Goal: Navigation & Orientation: Find specific page/section

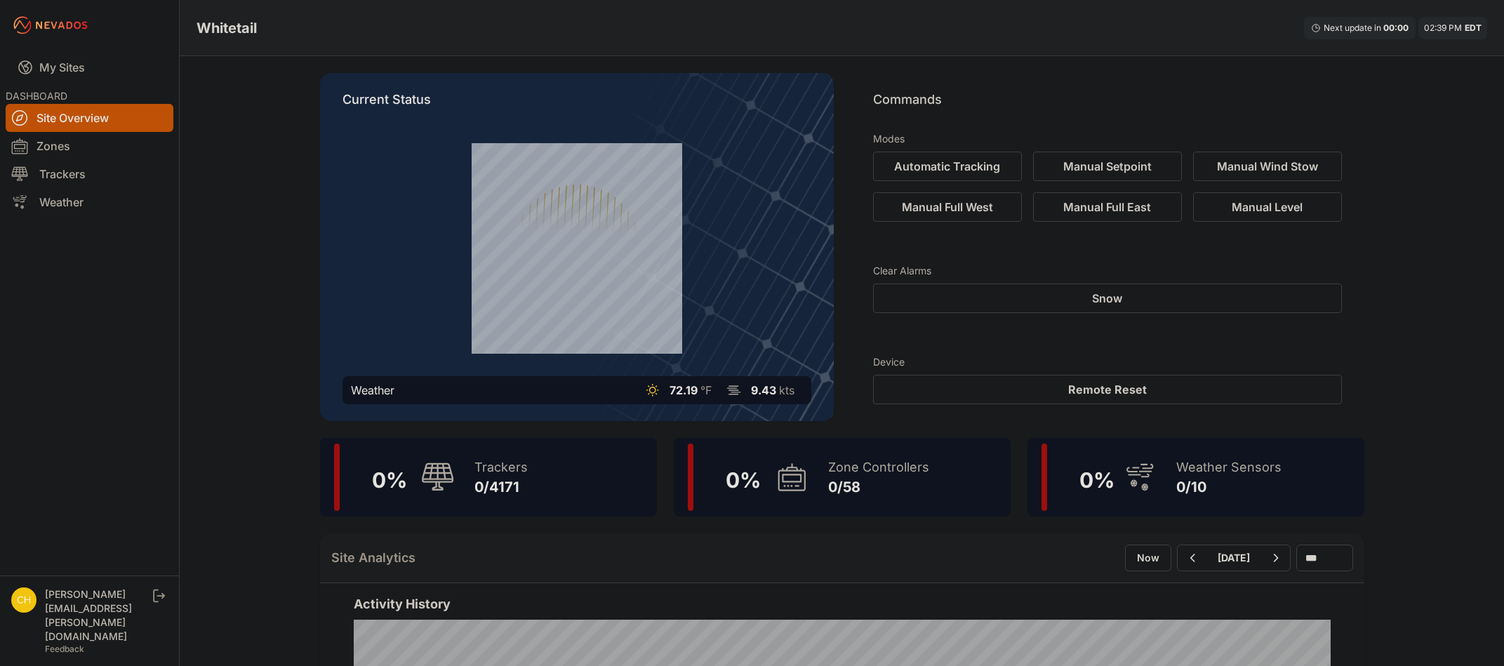
scroll to position [211, 0]
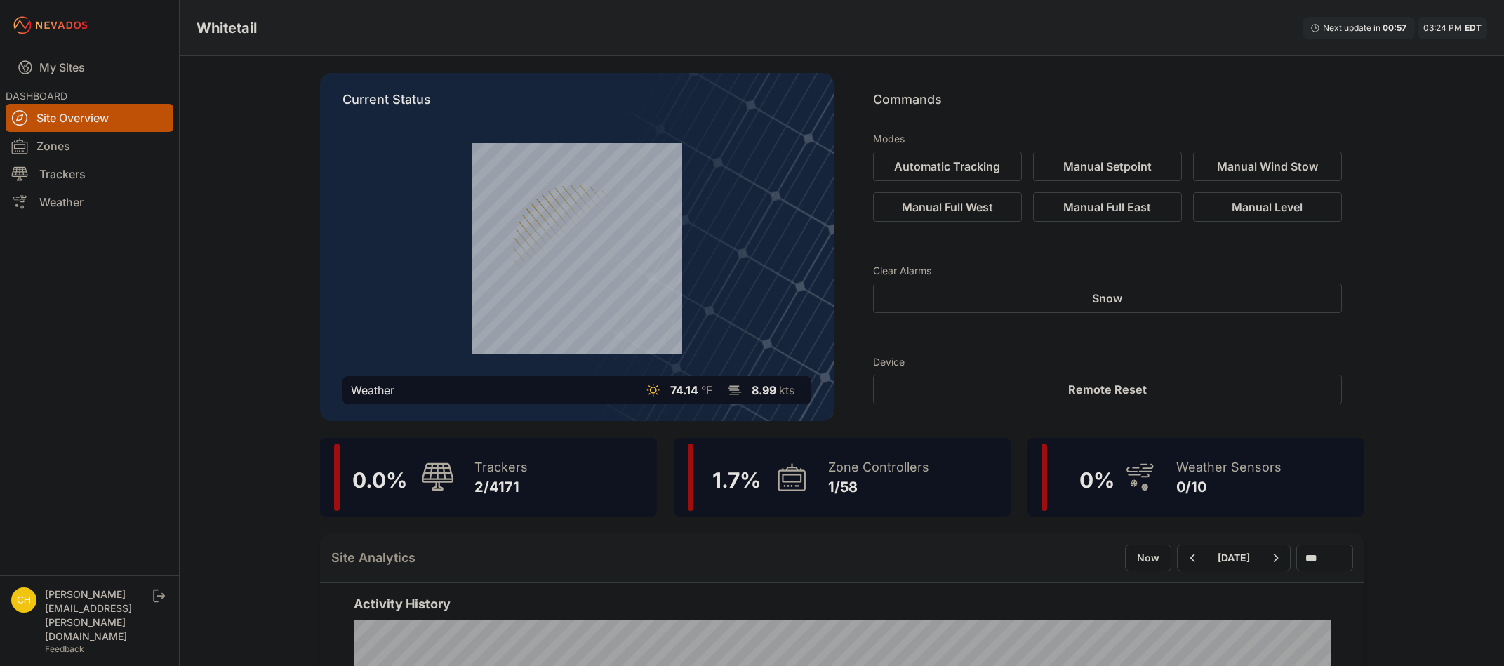
scroll to position [211, 0]
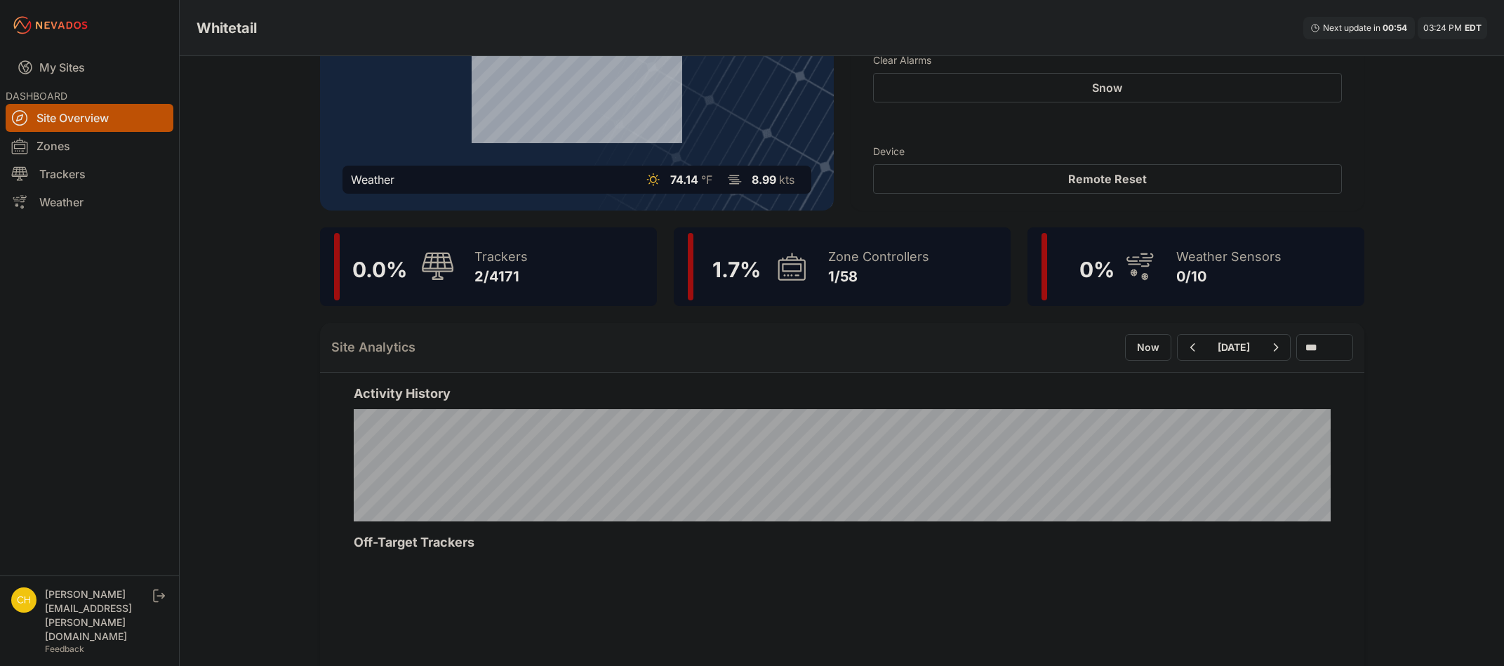
click at [851, 273] on div "1/58" at bounding box center [878, 277] width 101 height 20
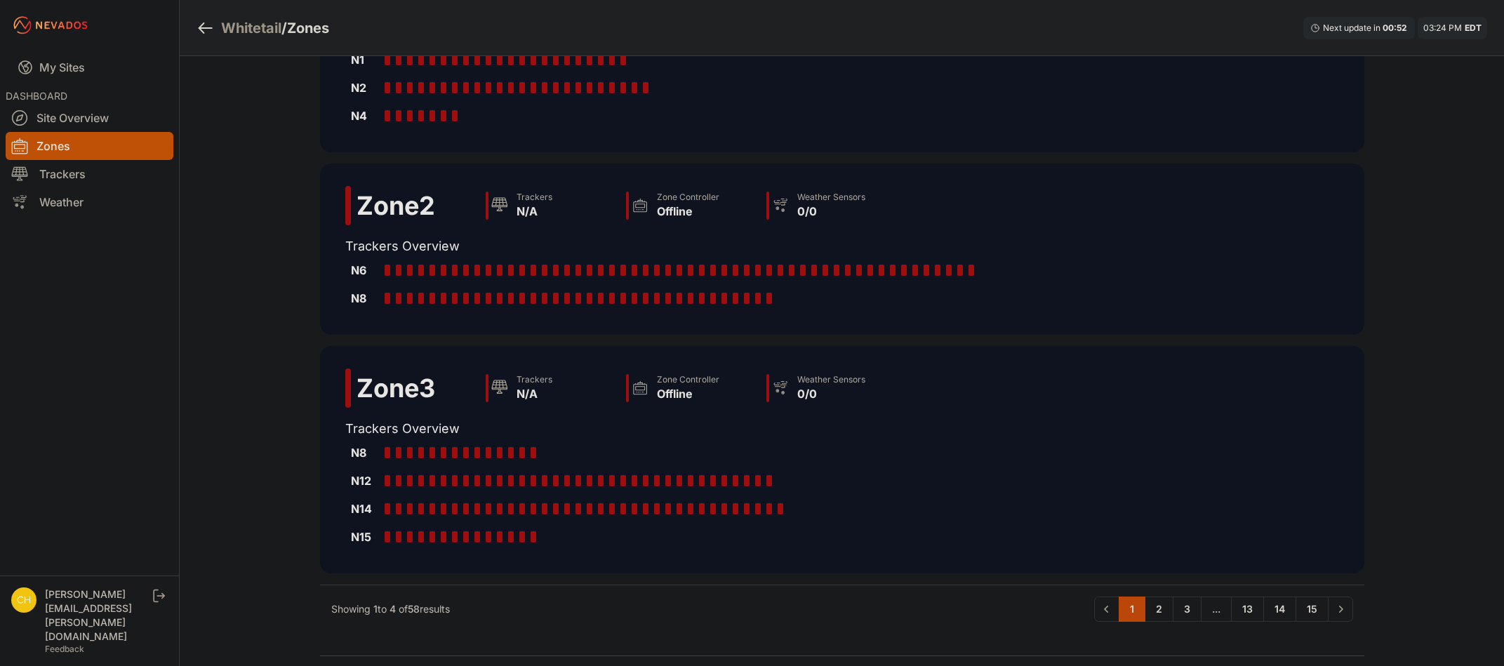
scroll to position [397, 0]
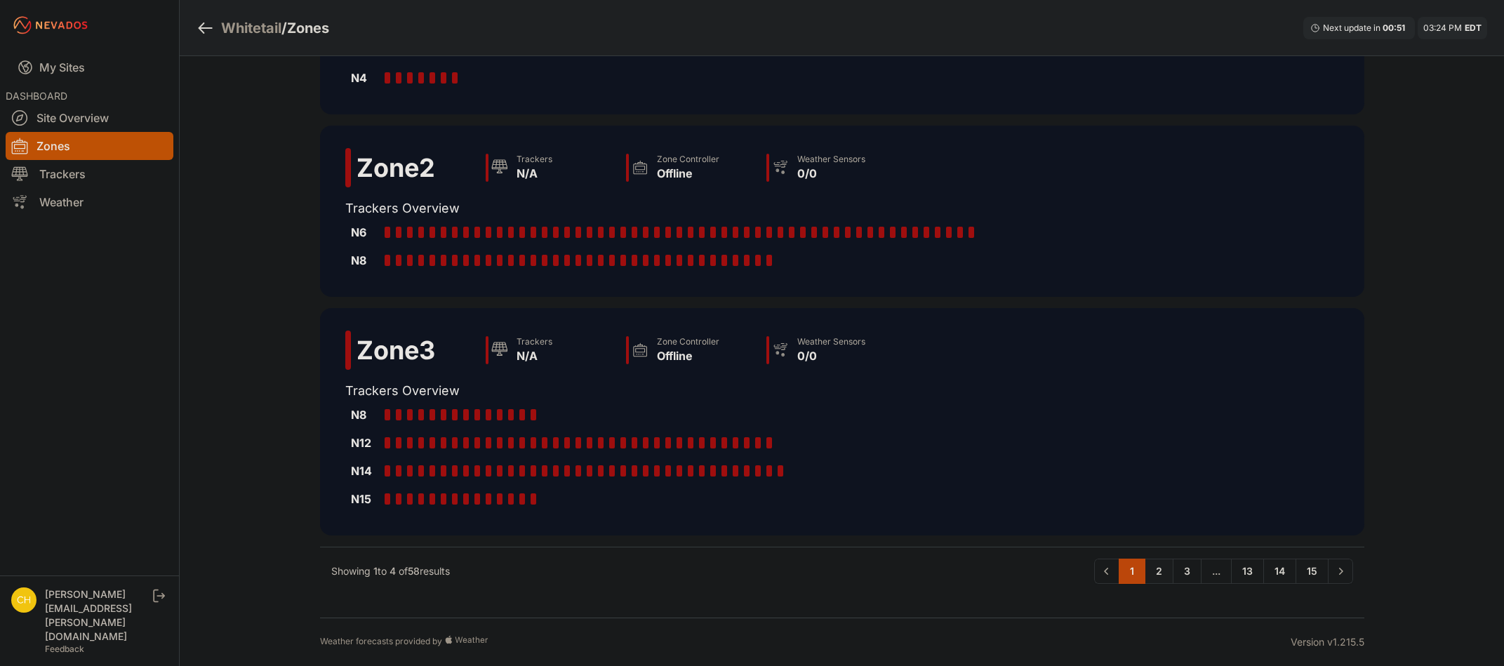
click at [1162, 569] on link "2" at bounding box center [1159, 571] width 29 height 25
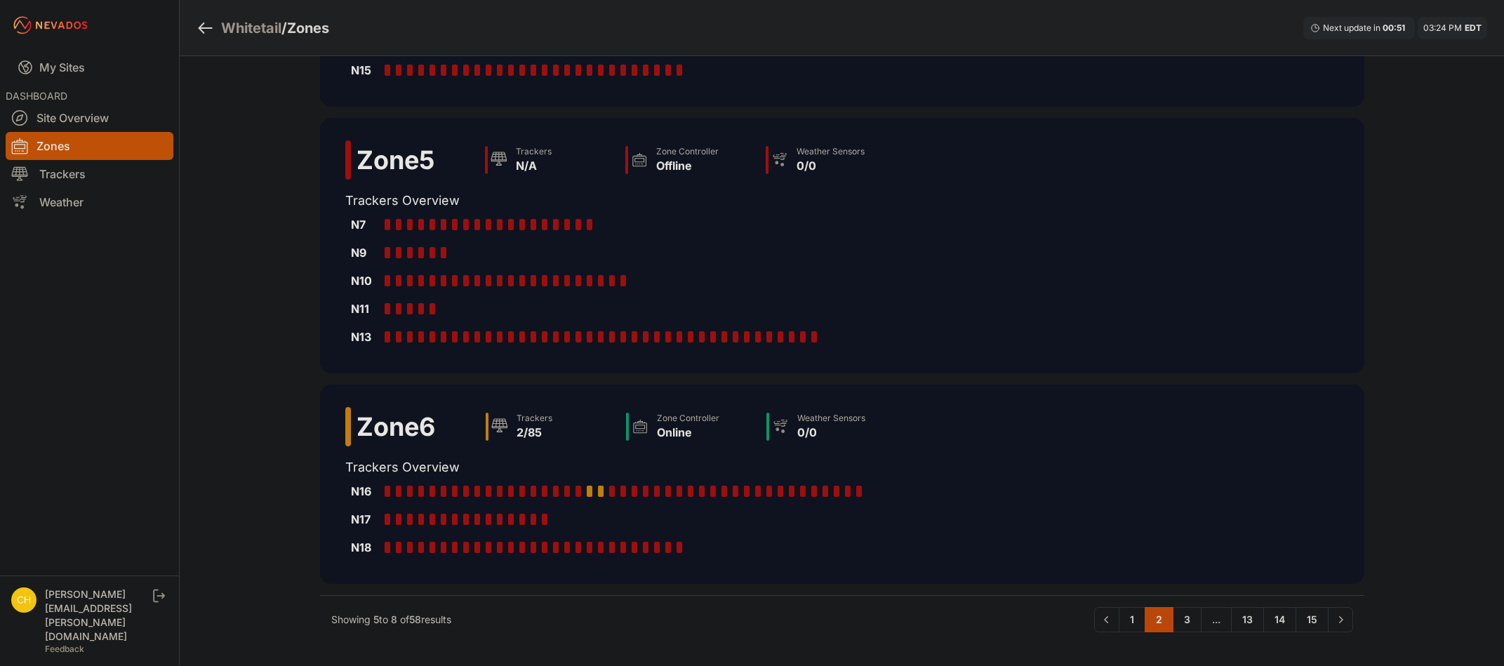
scroll to position [369, 0]
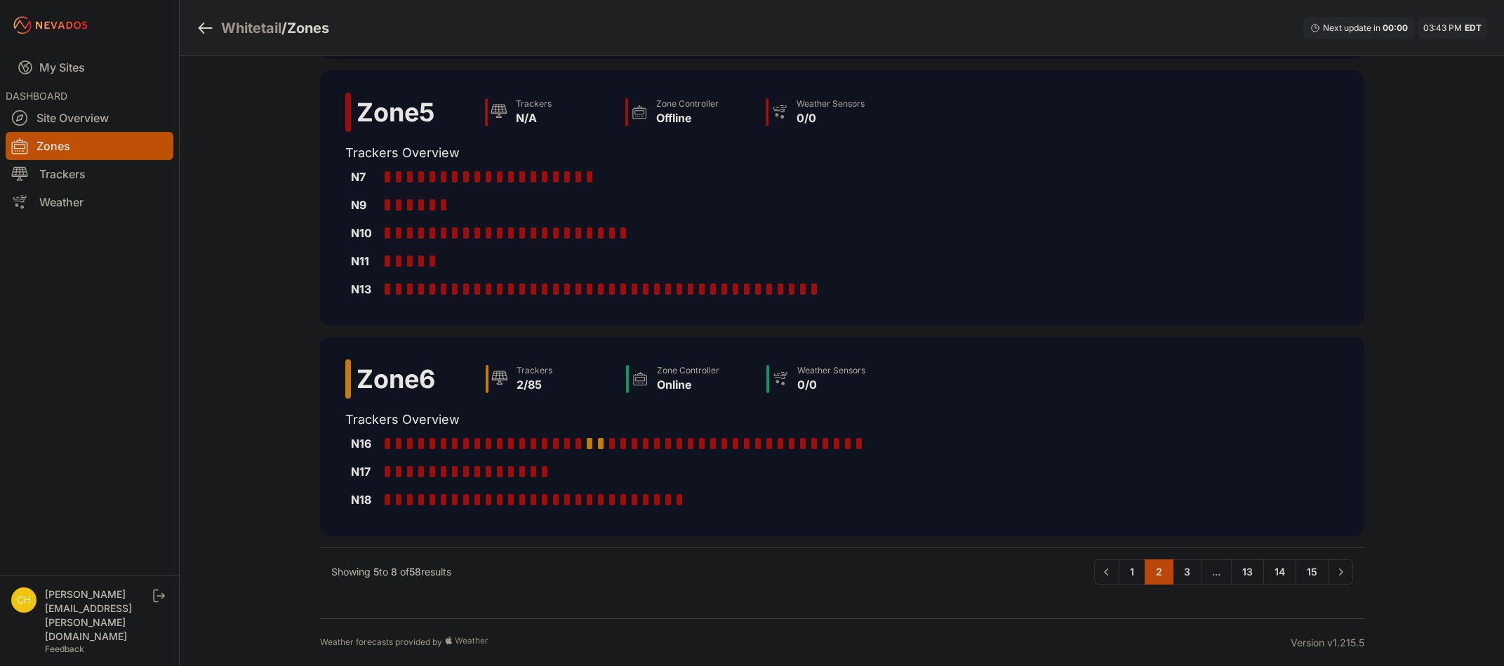
scroll to position [369, 0]
drag, startPoint x: 1241, startPoint y: 573, endPoint x: 1395, endPoint y: 481, distance: 179.1
click at [1395, 481] on div "Whitetail / Zones Next update in 00 : 00 03:43 PM EDT Zone 4.1 Trackers N/A Zon…" at bounding box center [752, 148] width 1504 height 1035
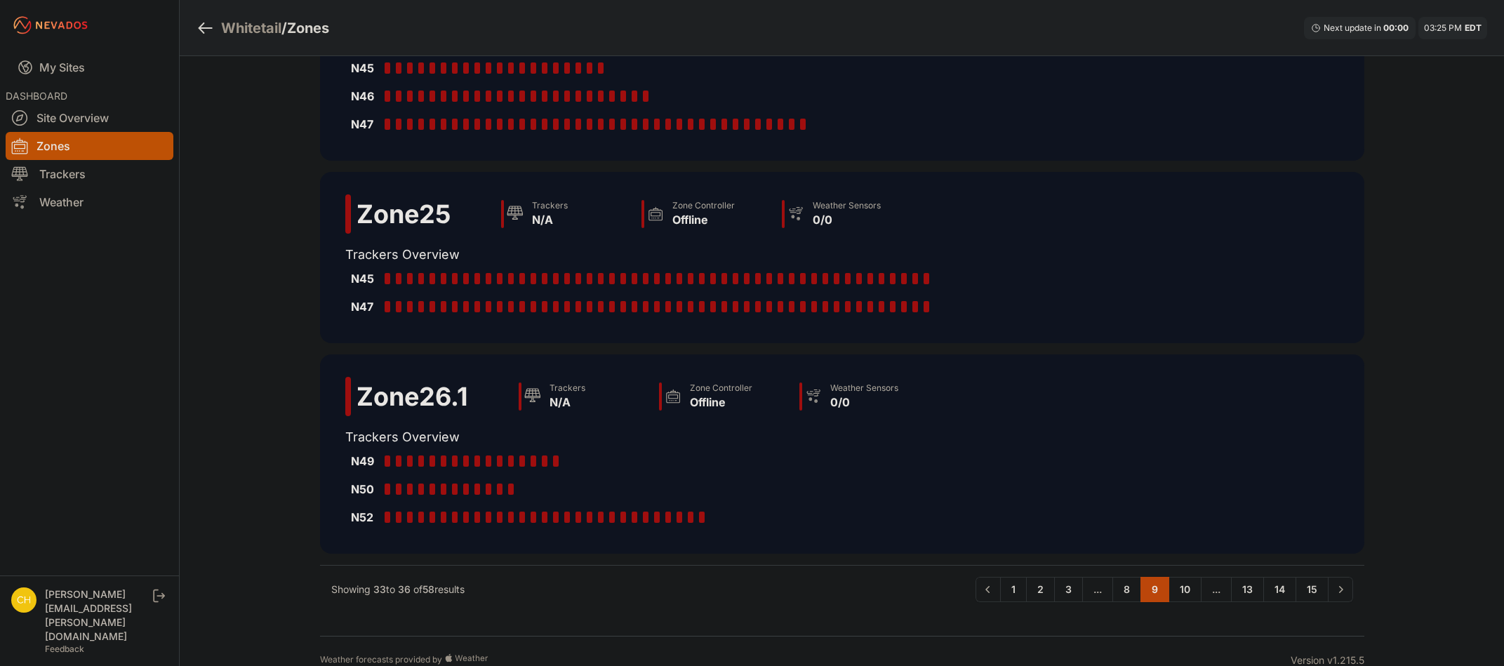
scroll to position [340, 0]
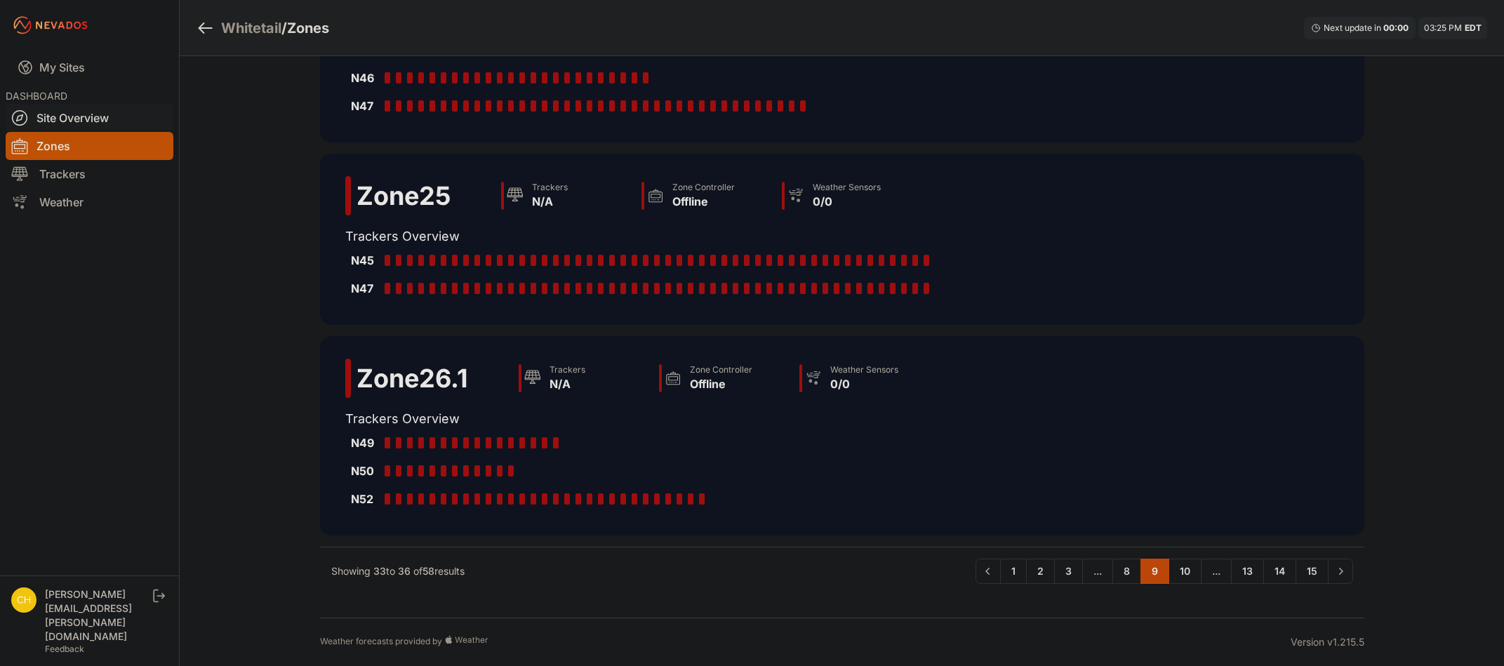
click at [83, 115] on link "Site Overview" at bounding box center [90, 118] width 168 height 28
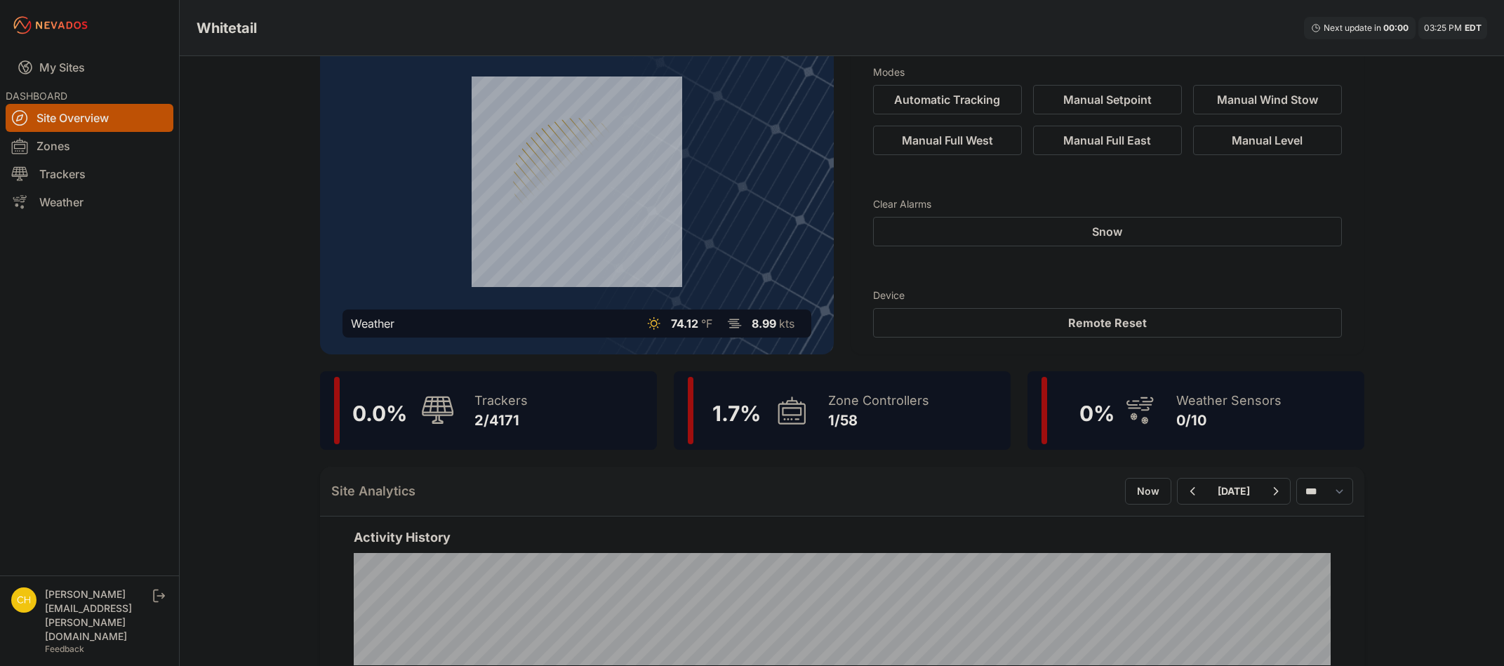
scroll to position [70, 0]
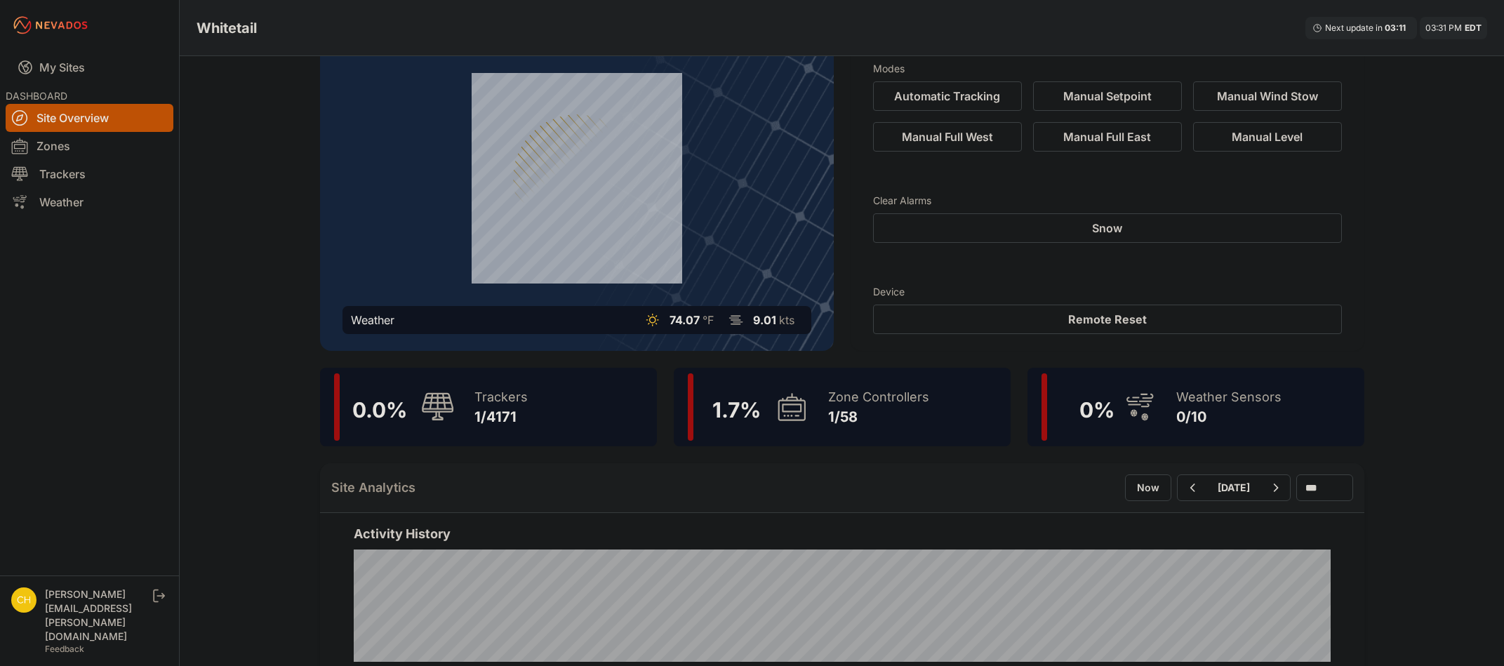
scroll to position [70, 0]
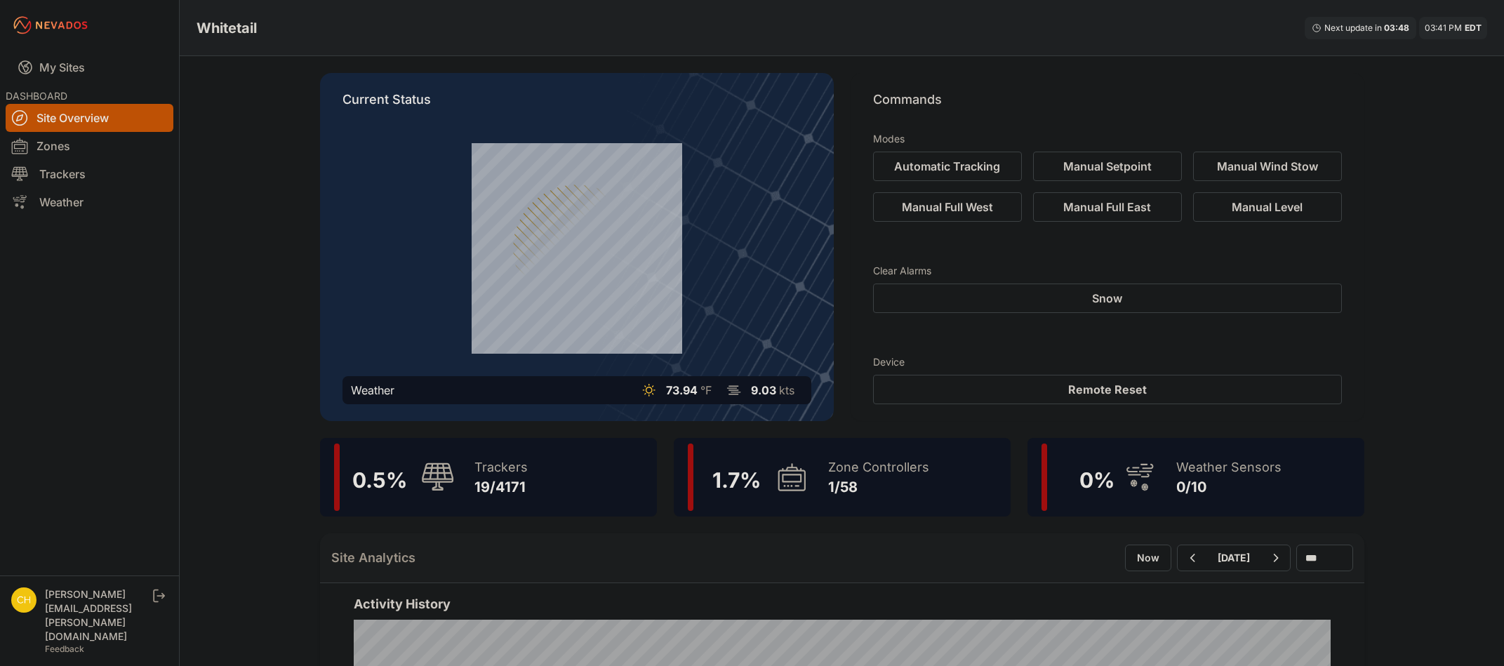
scroll to position [70, 0]
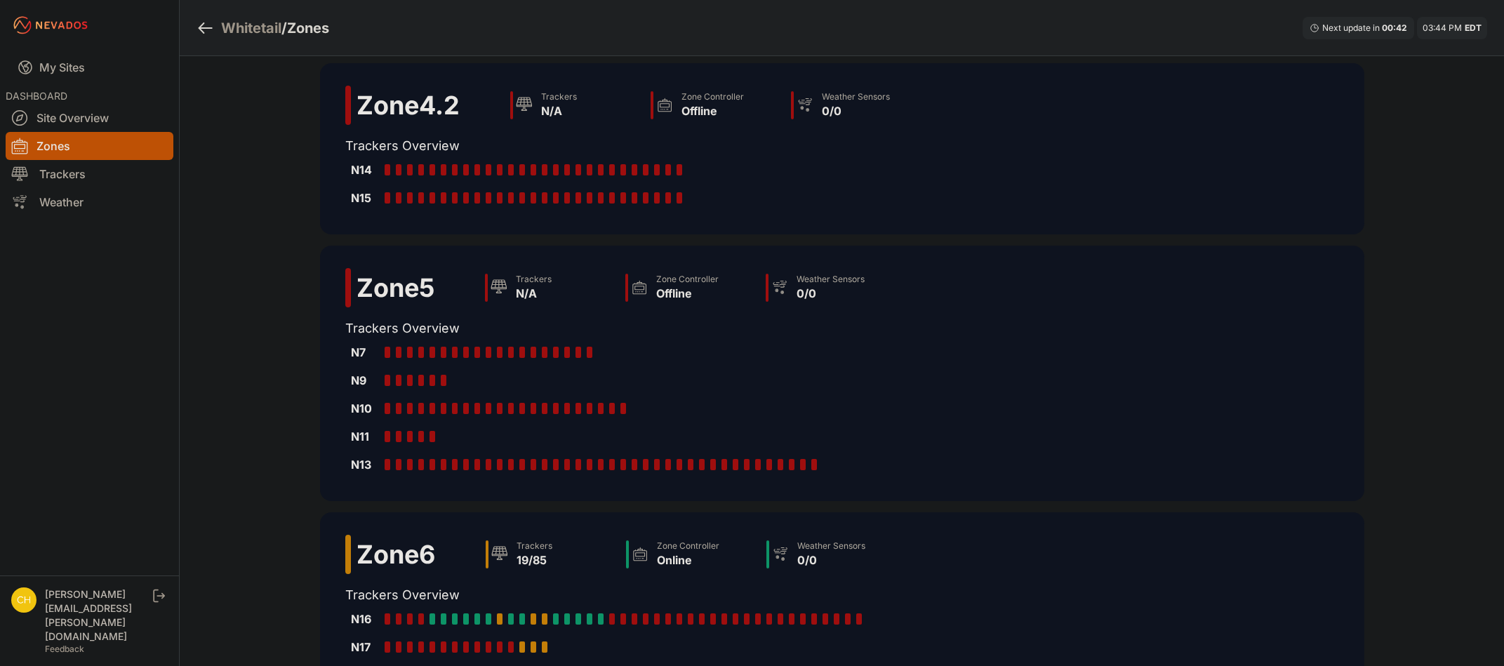
scroll to position [369, 0]
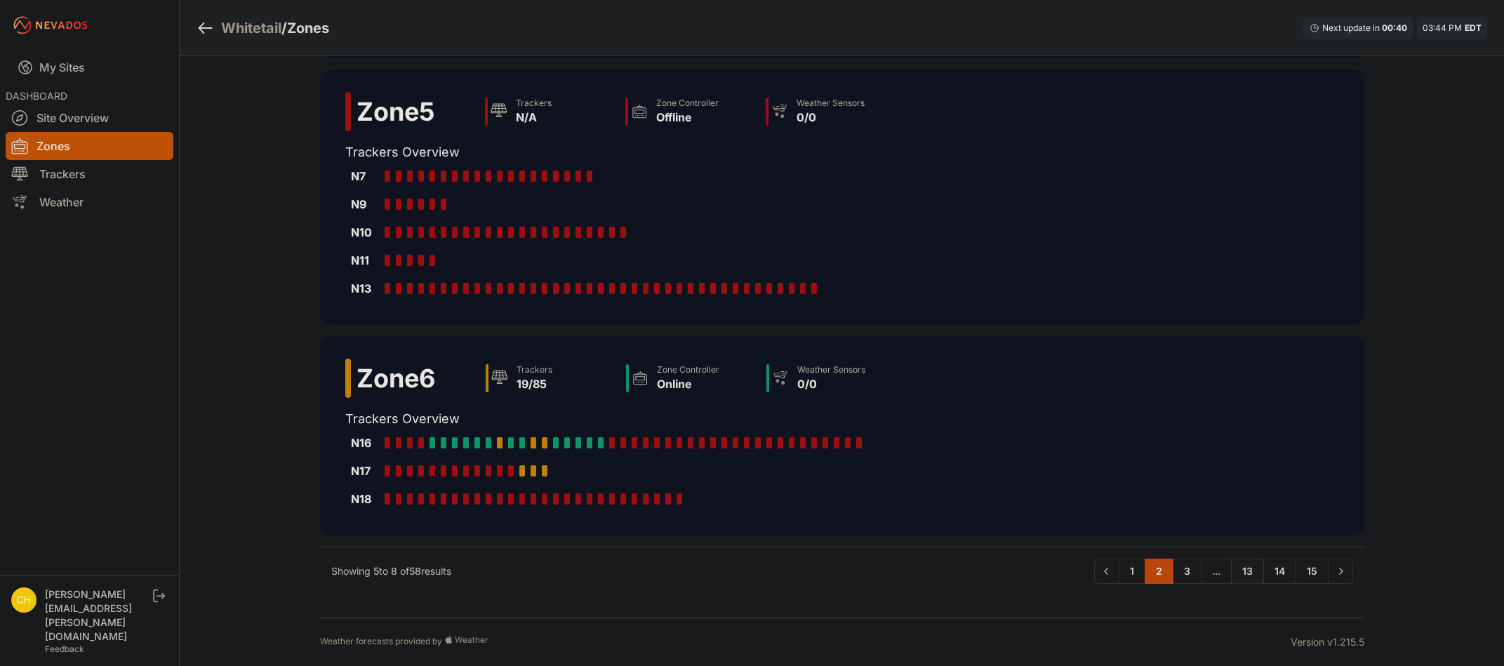
click at [1252, 571] on link "13" at bounding box center [1247, 571] width 33 height 25
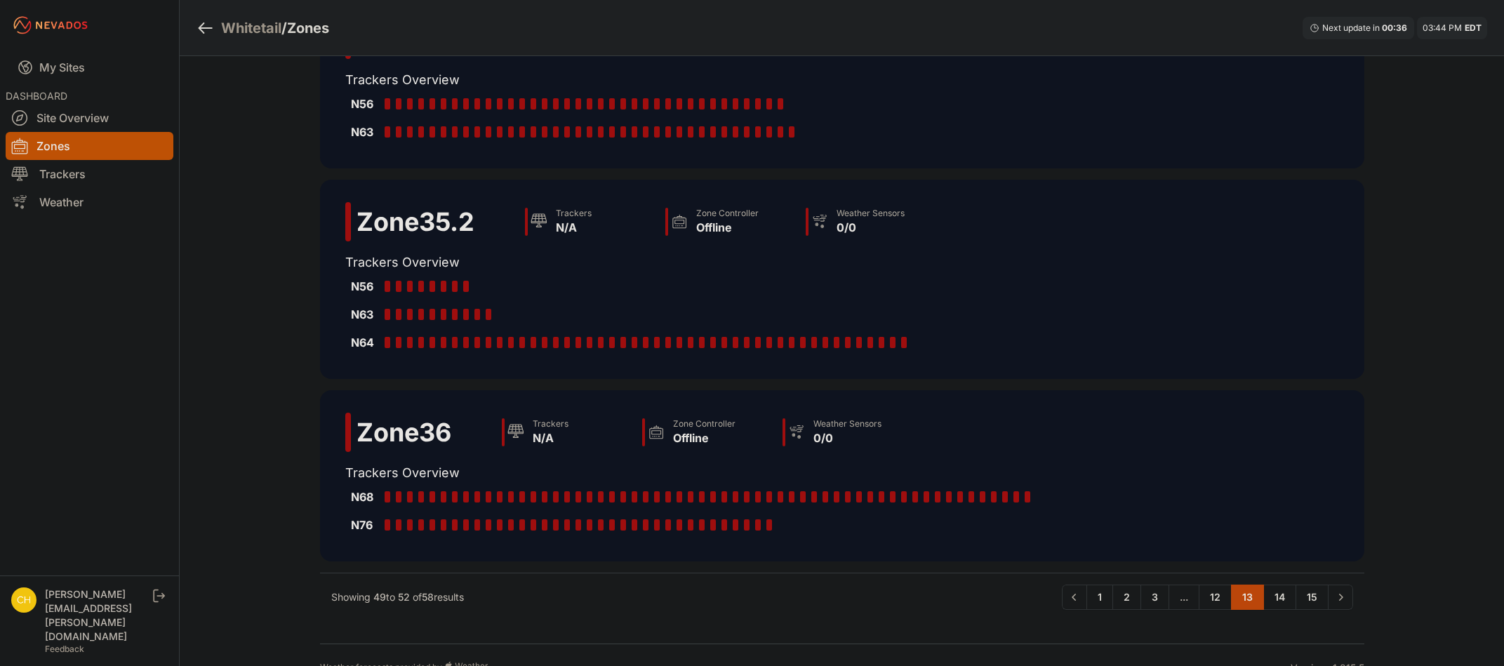
scroll to position [284, 0]
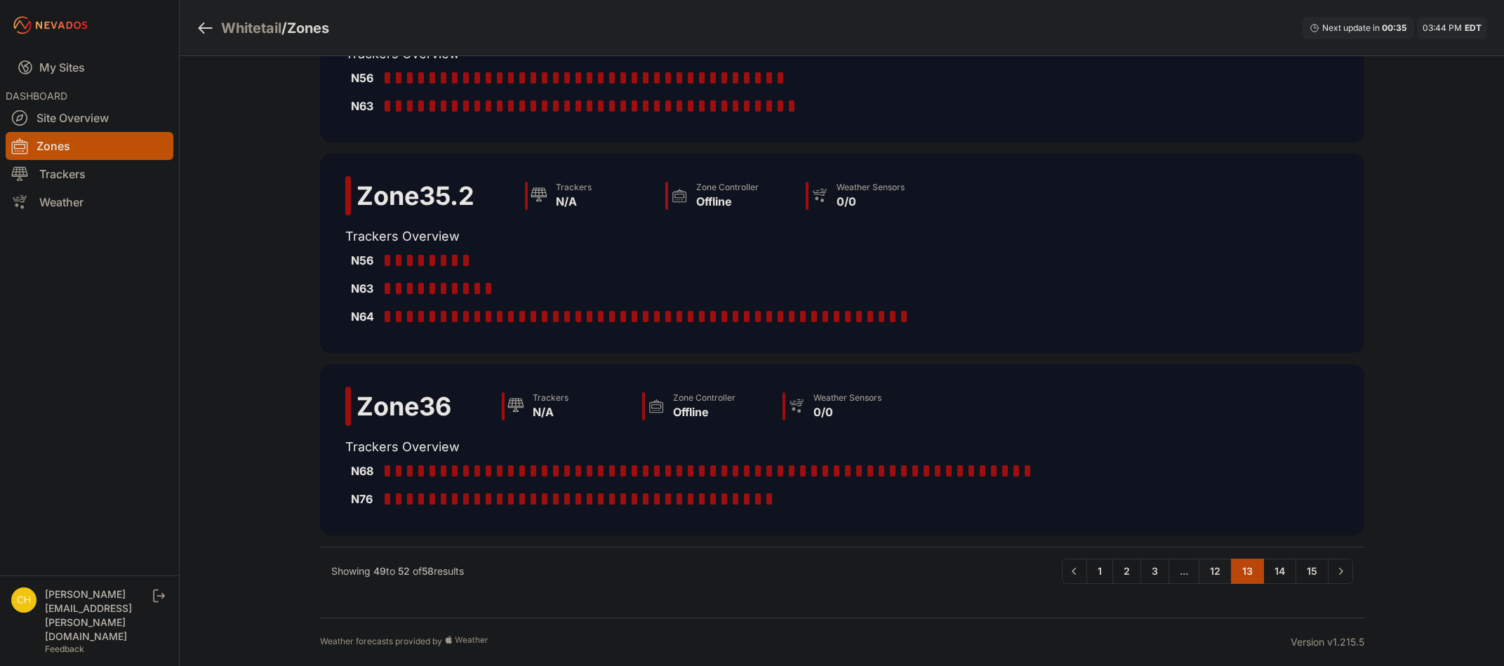
click at [1213, 578] on link "12" at bounding box center [1215, 571] width 33 height 25
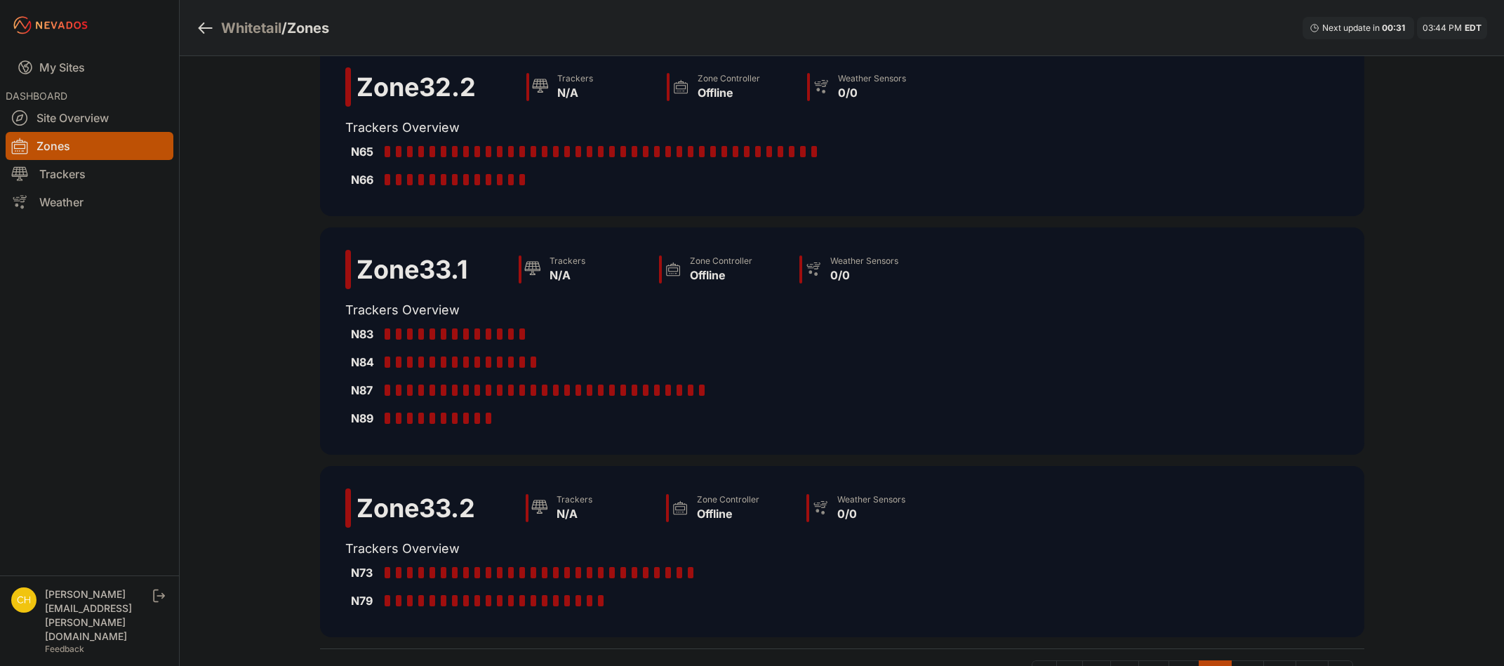
scroll to position [281, 0]
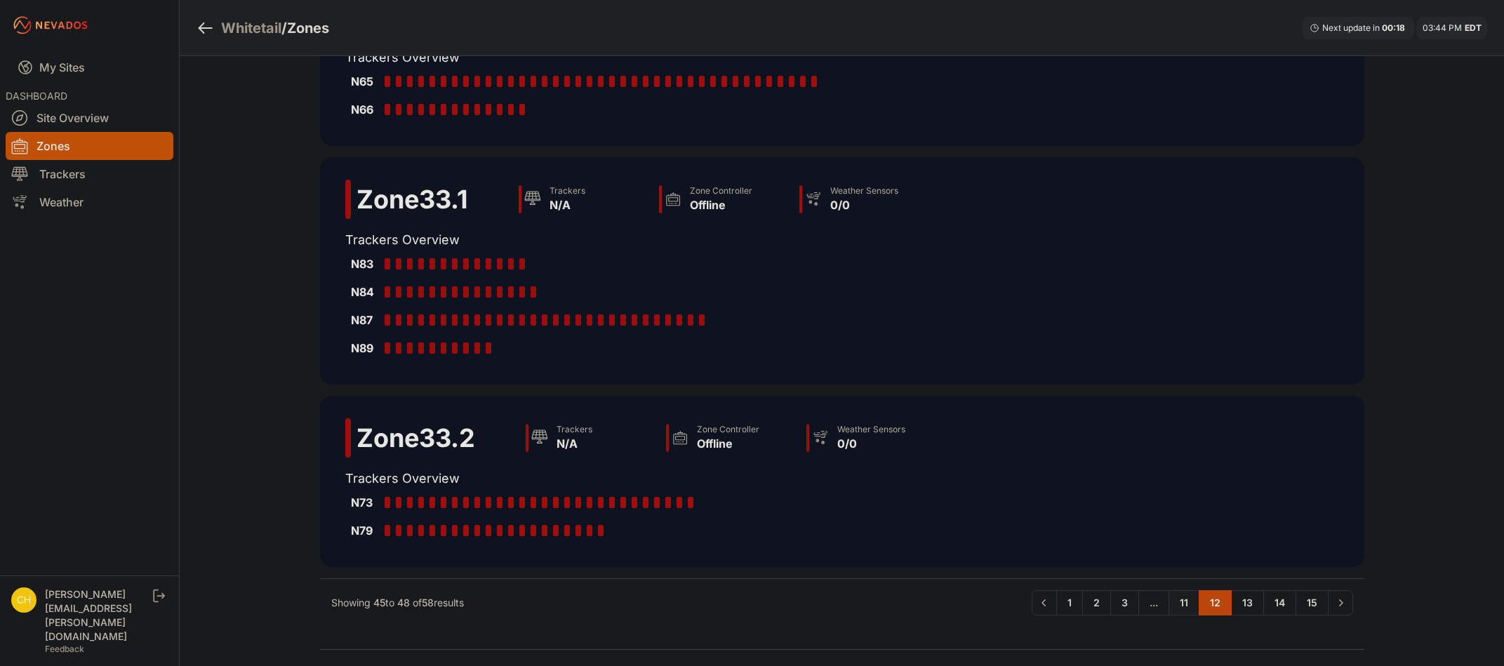
click at [1182, 606] on link "11" at bounding box center [1184, 602] width 31 height 25
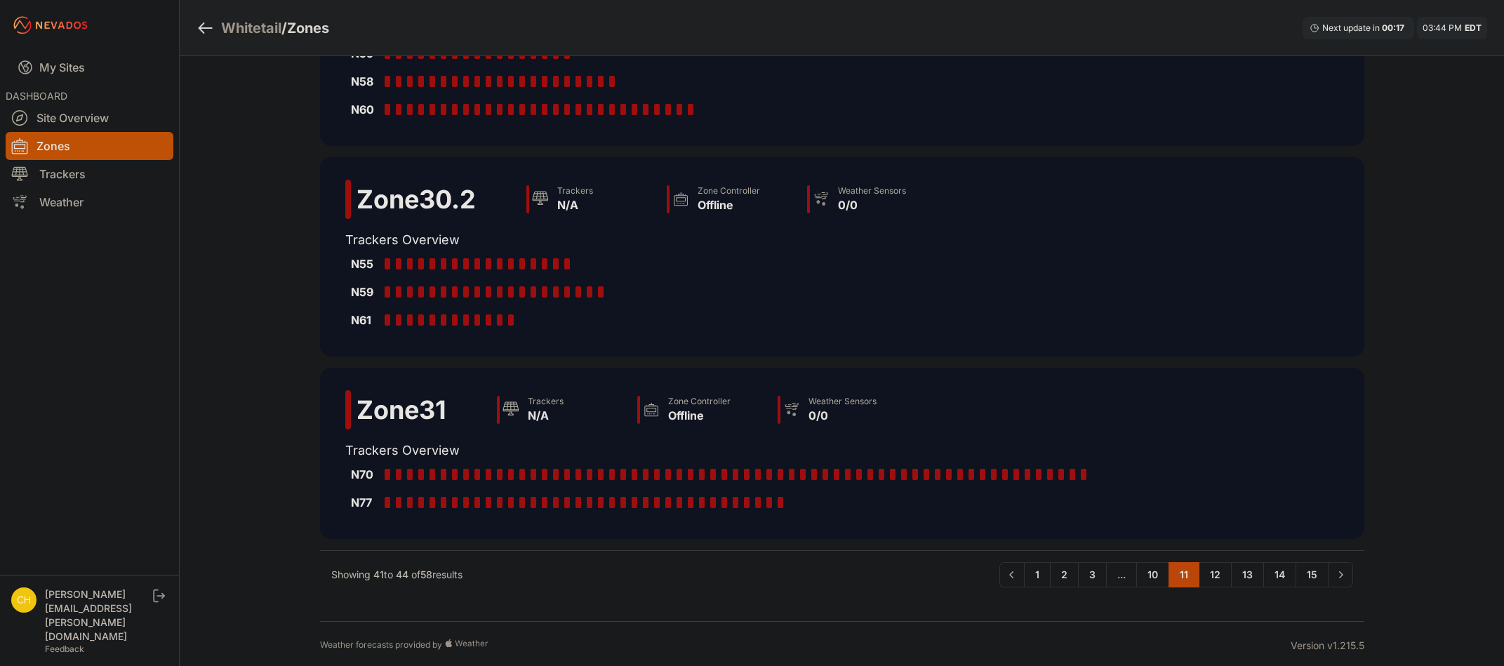
scroll to position [397, 0]
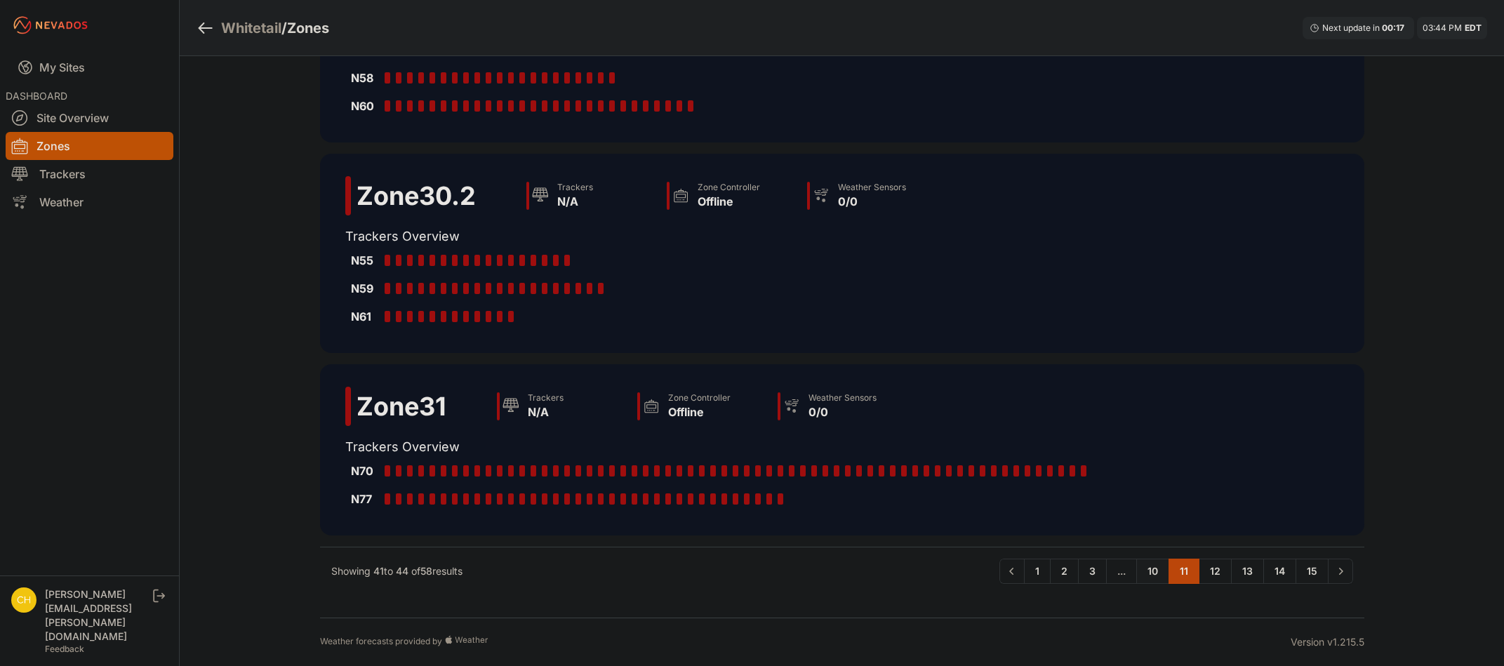
click at [1160, 569] on link "10" at bounding box center [1152, 571] width 33 height 25
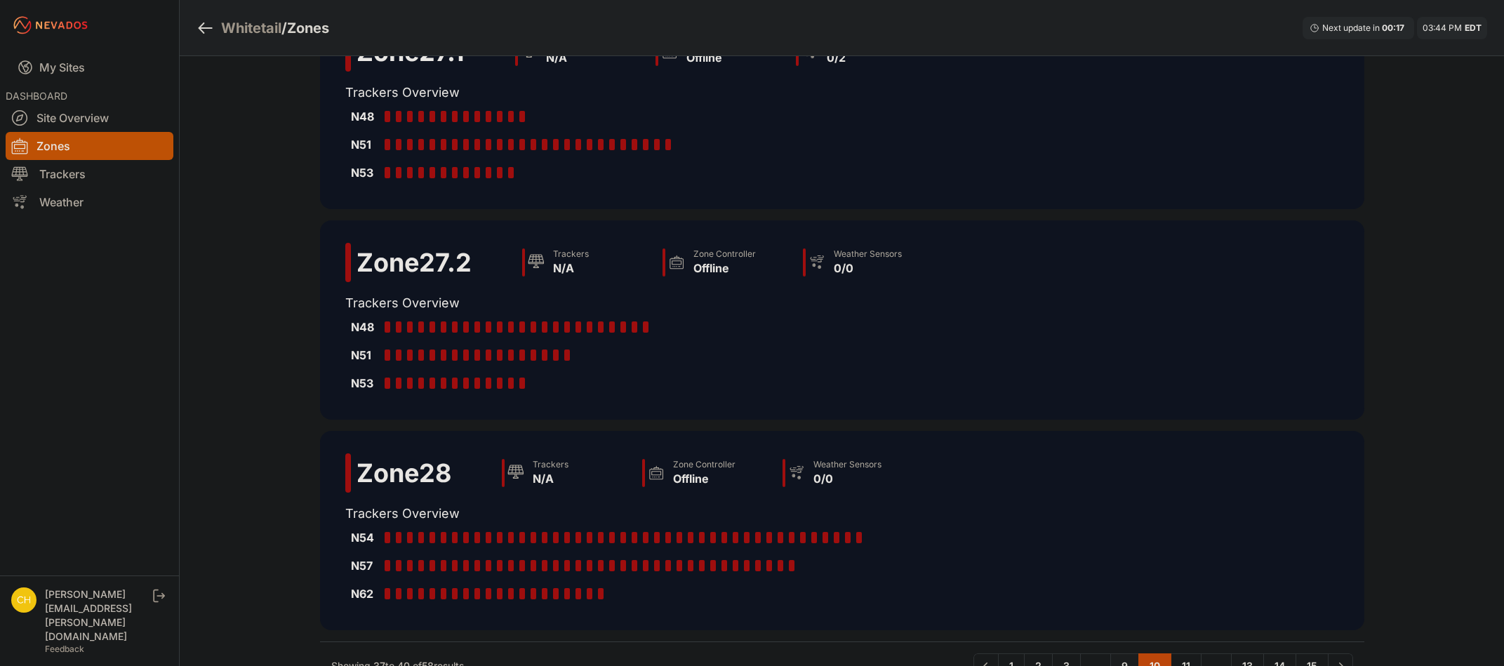
scroll to position [281, 0]
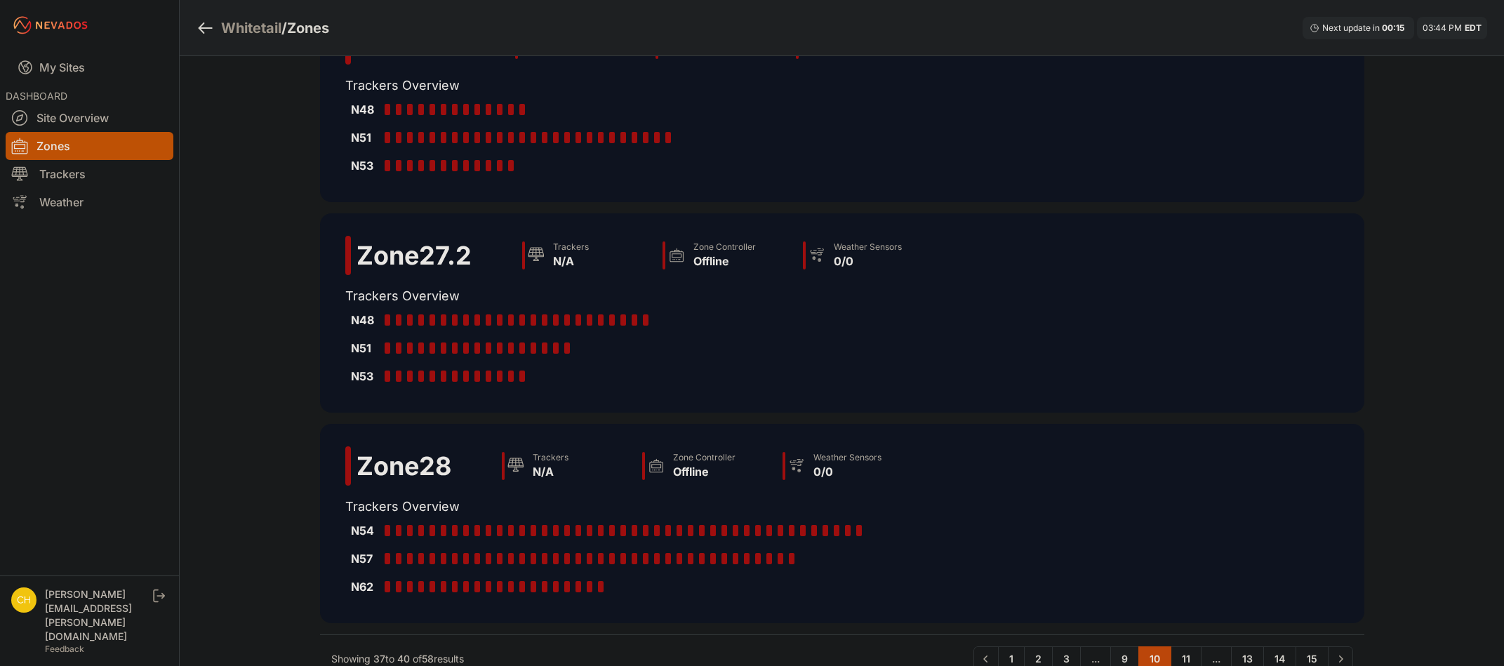
click at [1128, 649] on link "9" at bounding box center [1124, 659] width 29 height 25
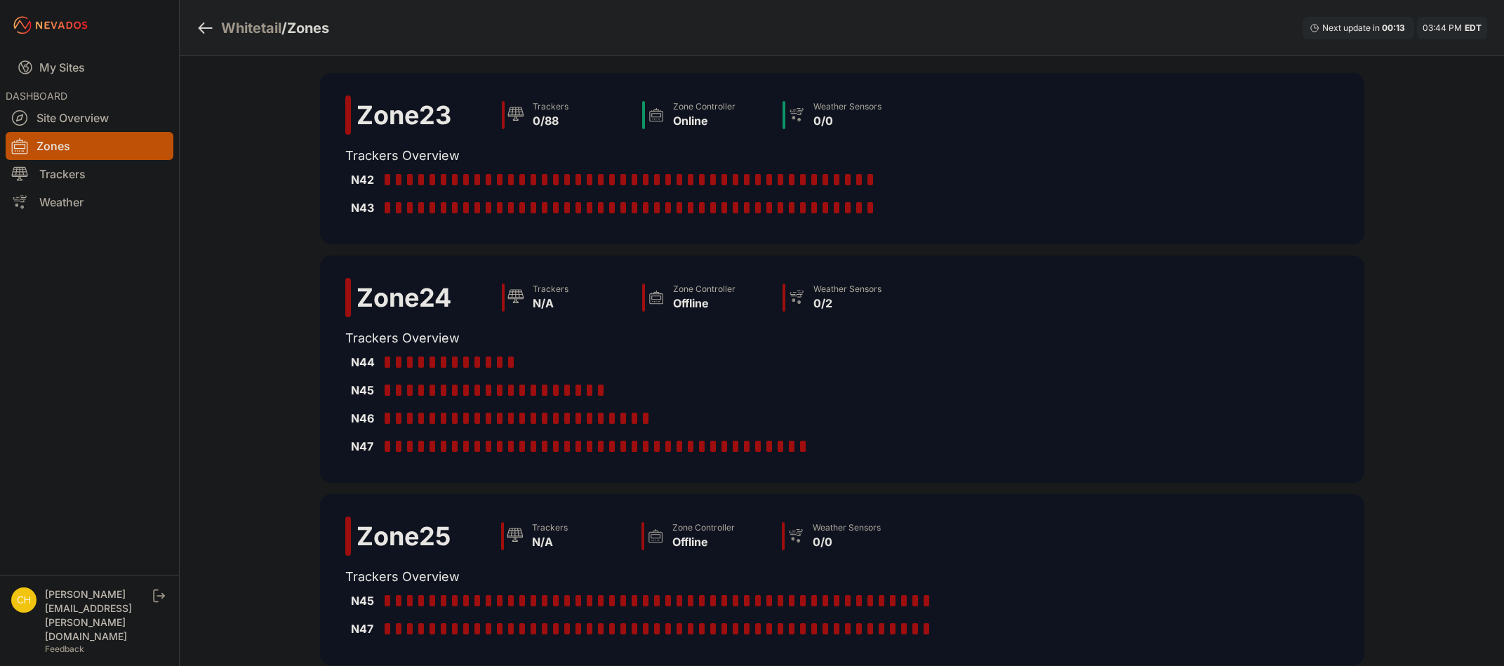
click at [1029, 170] on div "Zone 23 Trackers 0/88 Zone Controller Online Weather Sensors 0/0 Trackers Overv…" at bounding box center [842, 158] width 1045 height 171
click at [609, 180] on div at bounding box center [612, 179] width 6 height 11
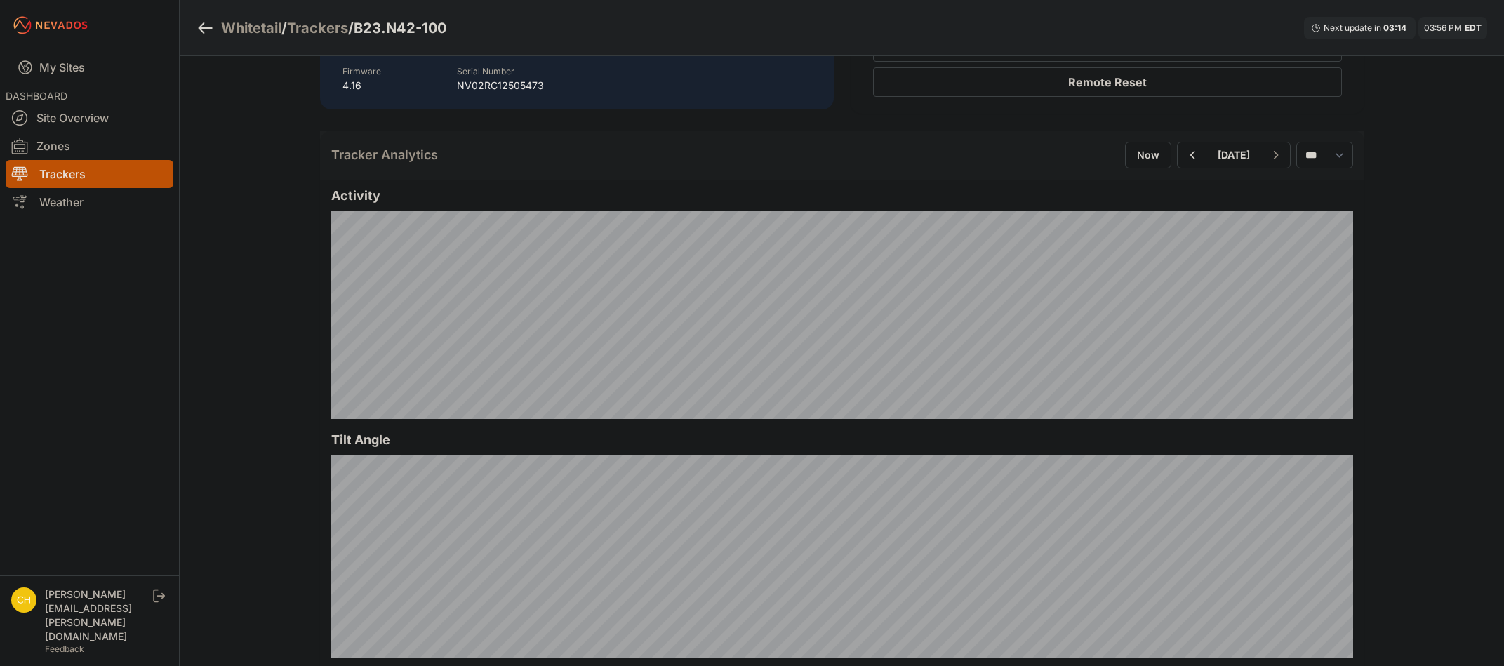
scroll to position [351, 0]
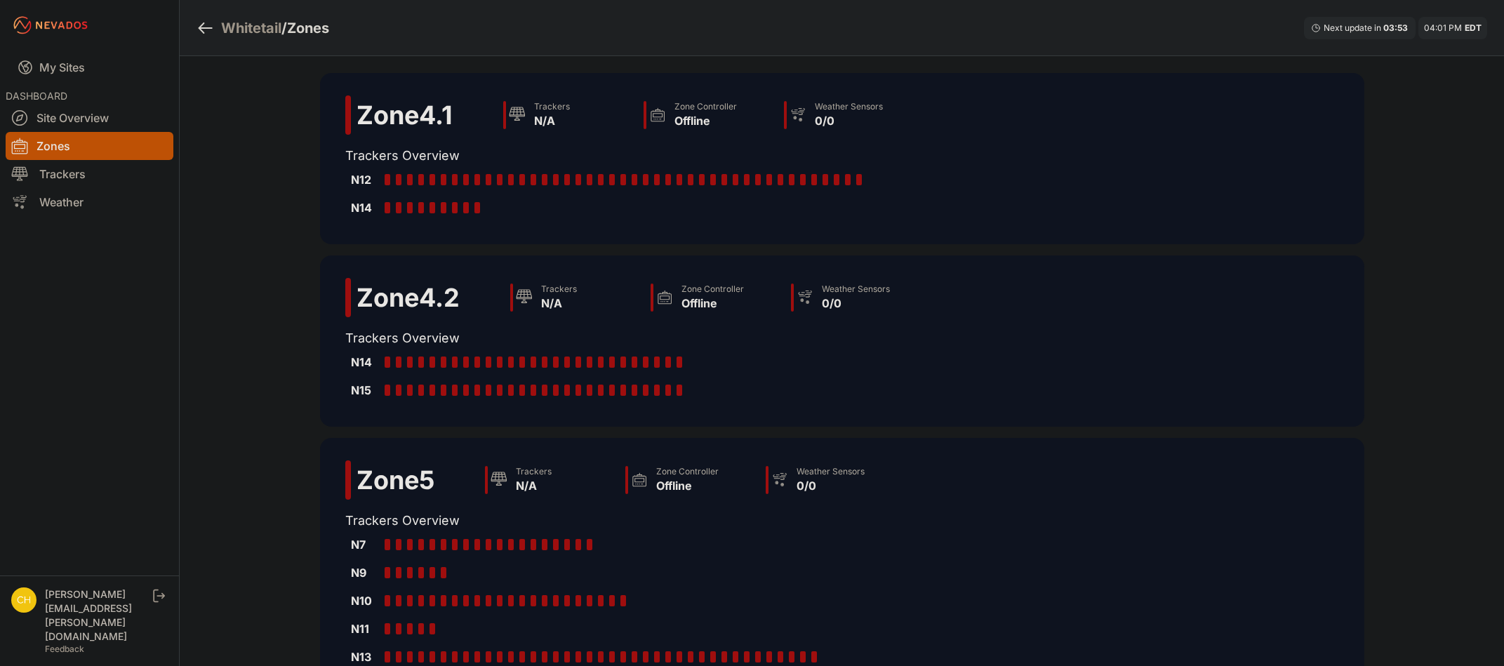
scroll to position [369, 0]
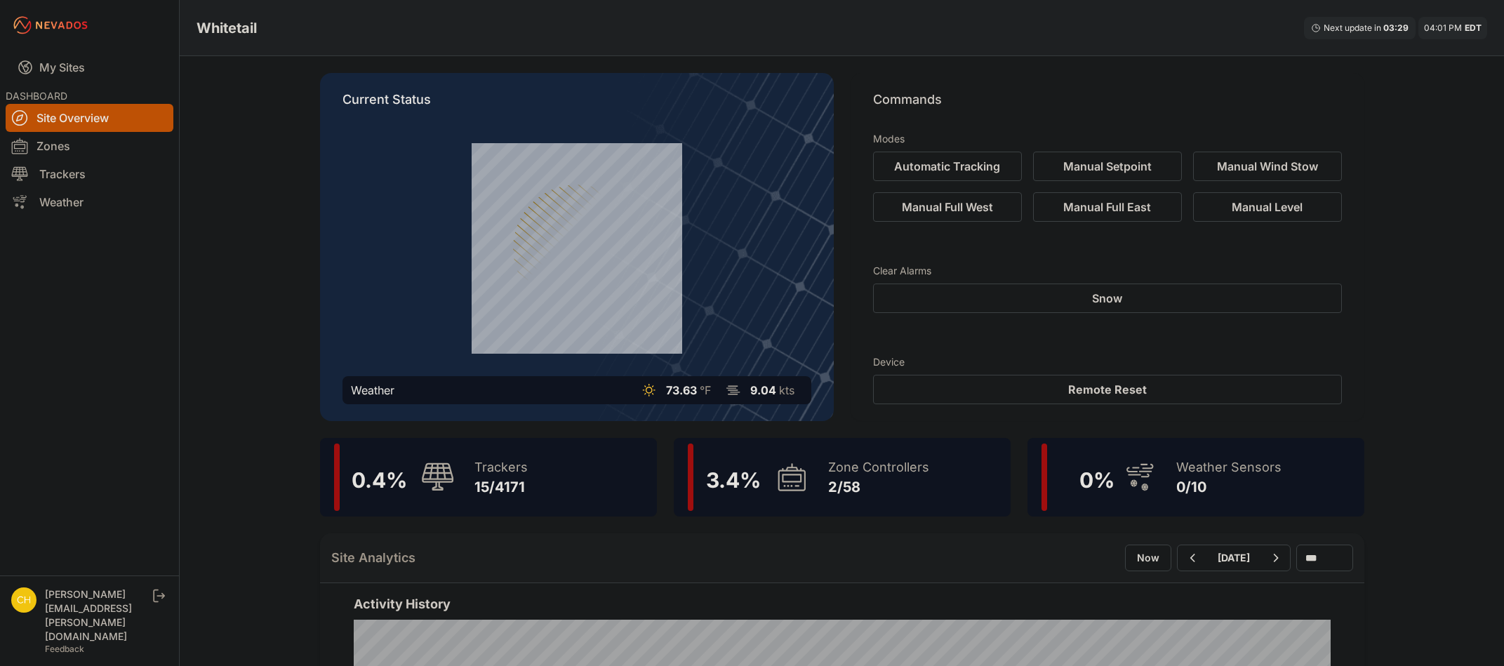
scroll to position [70, 0]
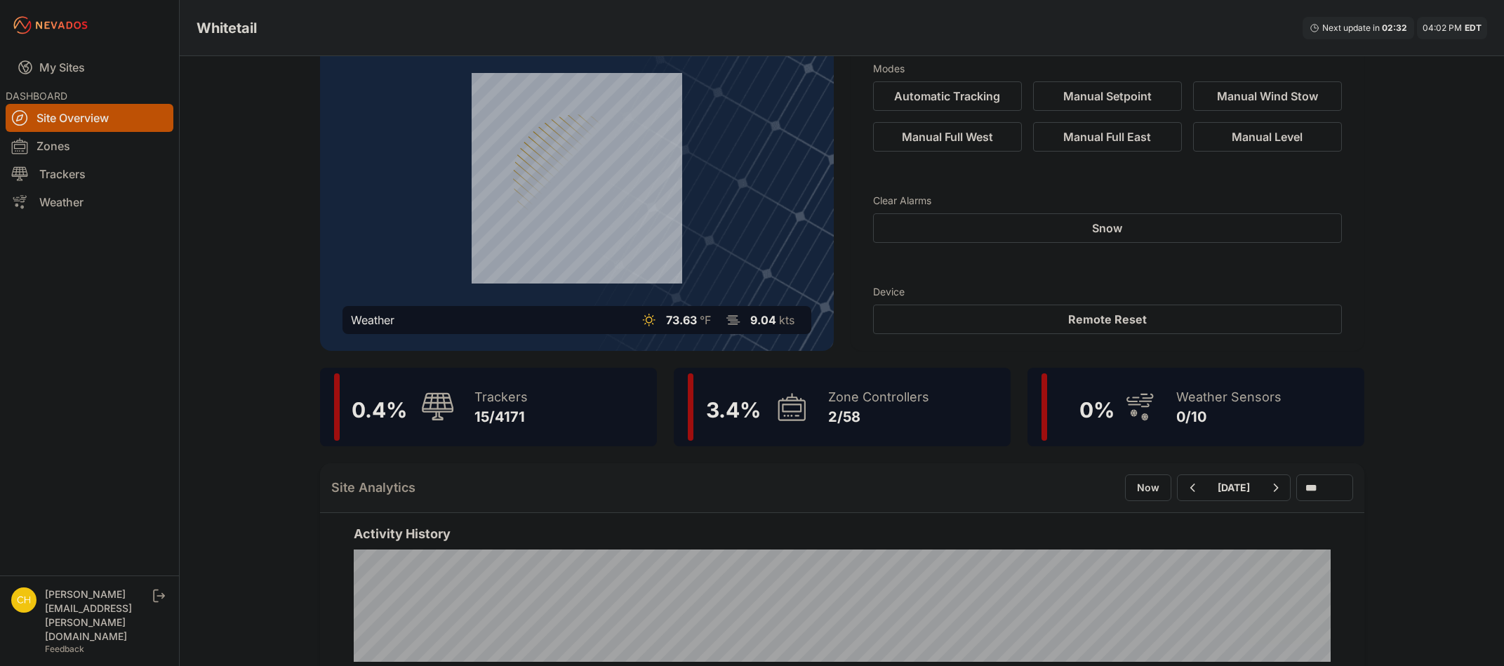
click at [835, 439] on div "Zone Controllers 2/58" at bounding box center [871, 406] width 115 height 67
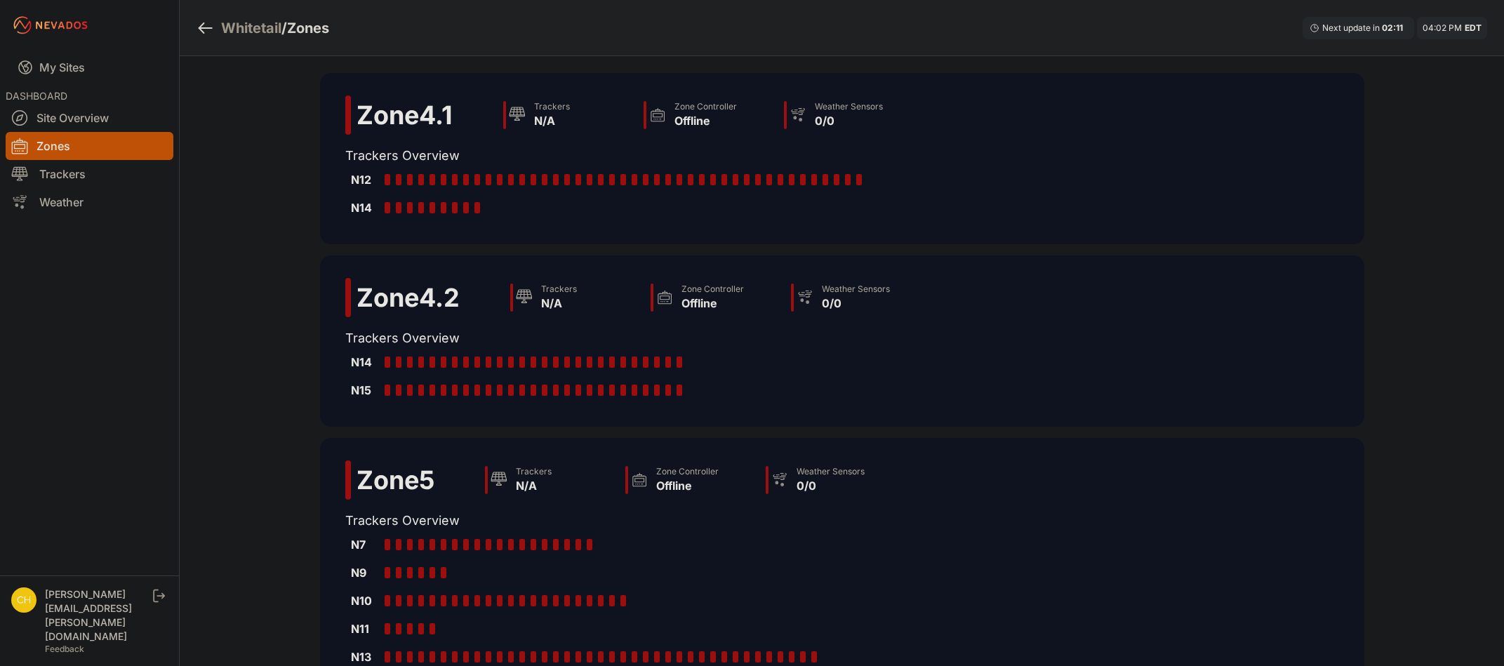
scroll to position [369, 0]
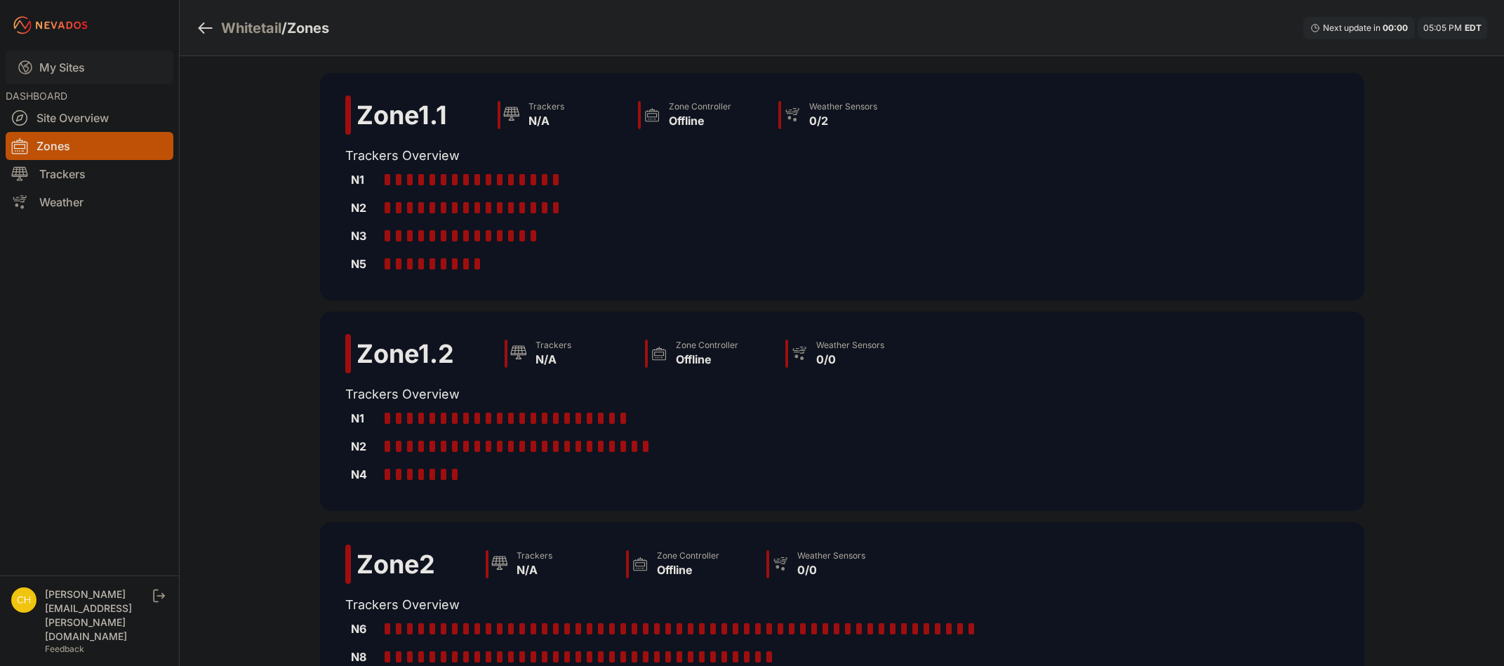
click at [72, 58] on link "My Sites" at bounding box center [90, 68] width 168 height 34
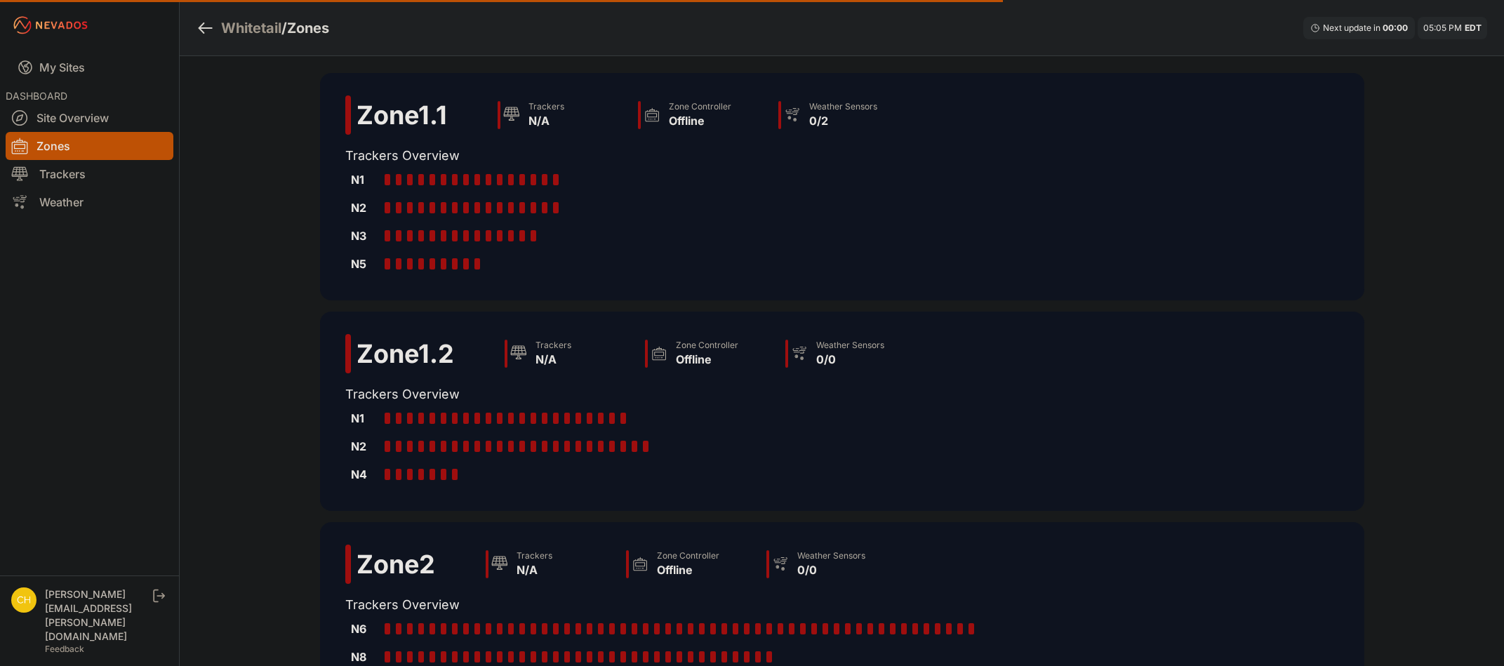
drag, startPoint x: 120, startPoint y: 110, endPoint x: 110, endPoint y: 102, distance: 12.5
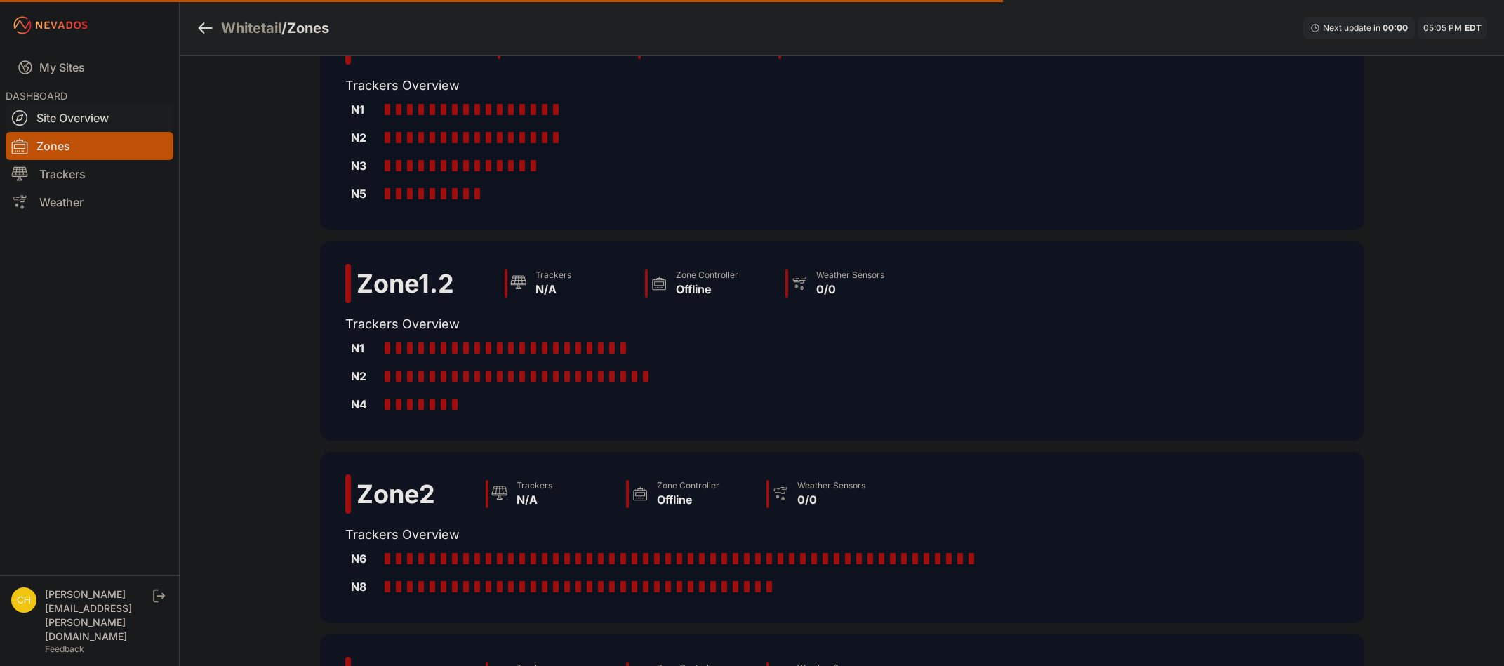
click at [94, 117] on link "Site Overview" at bounding box center [90, 118] width 168 height 28
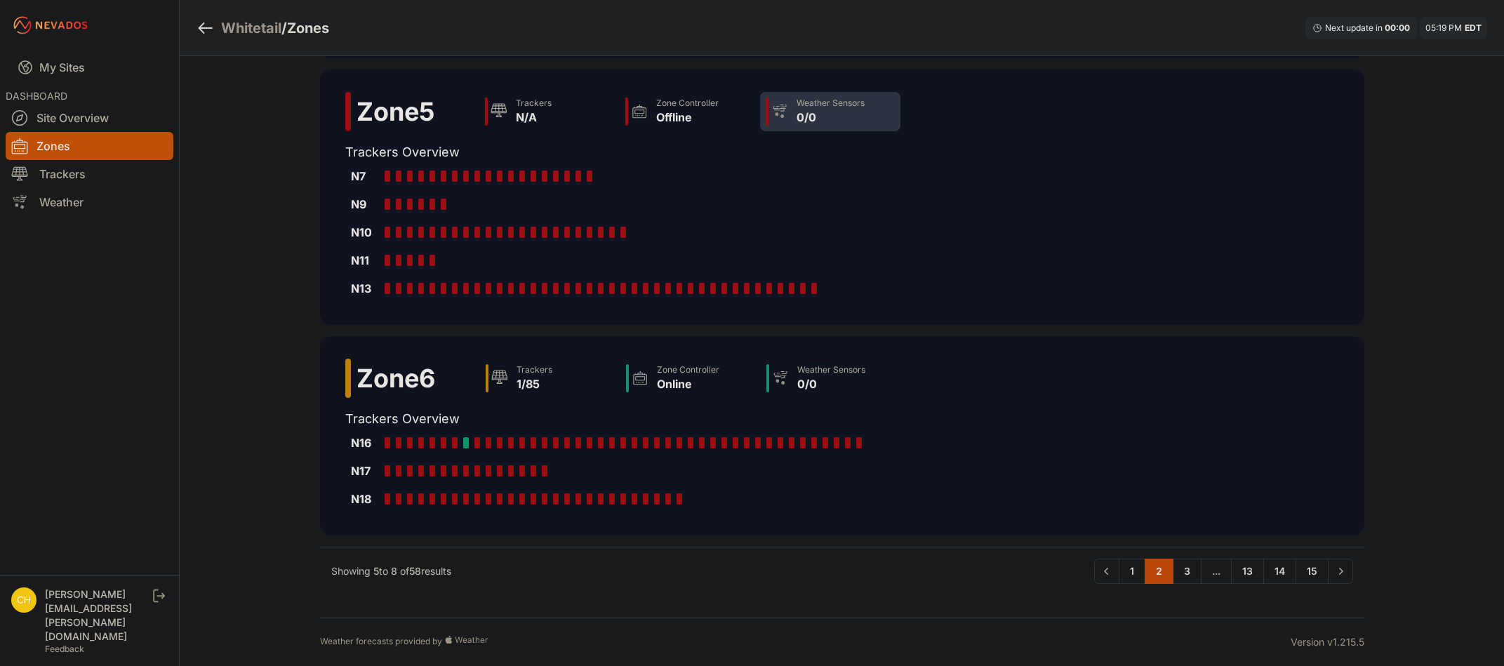
scroll to position [369, 0]
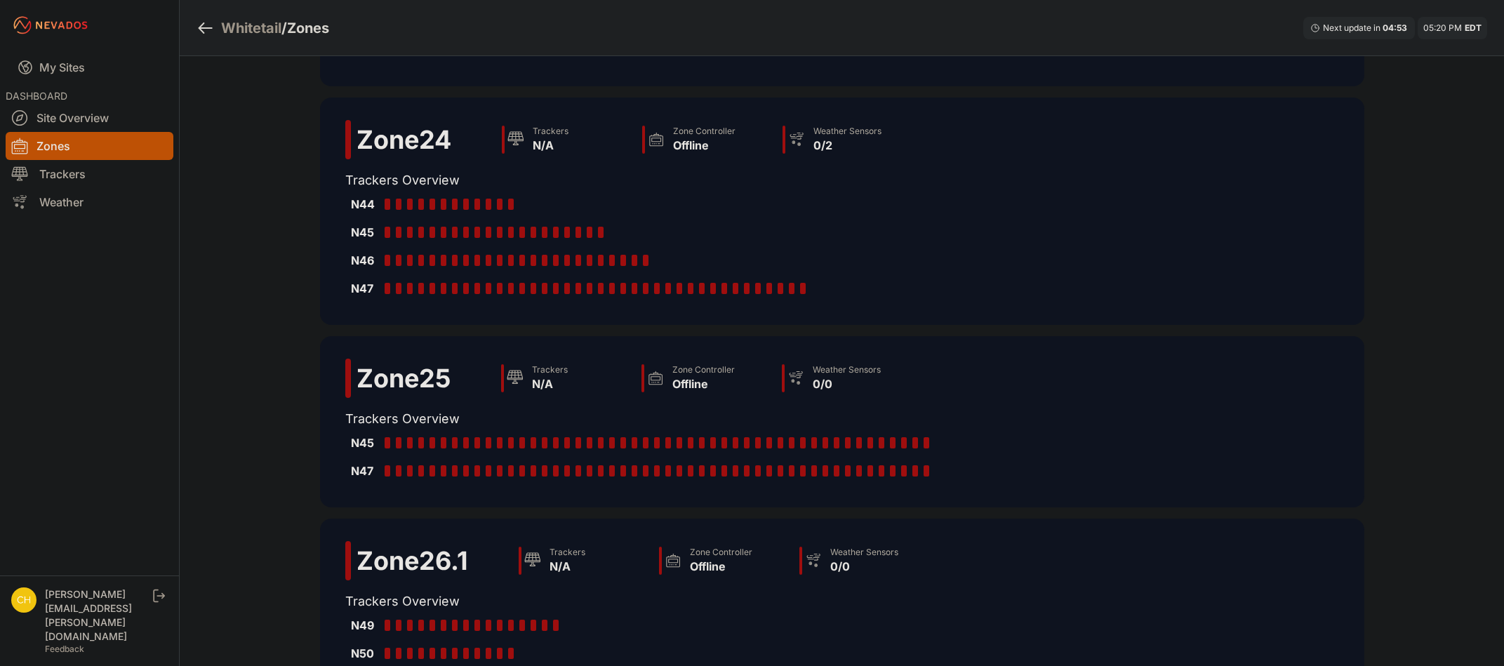
scroll to position [340, 0]
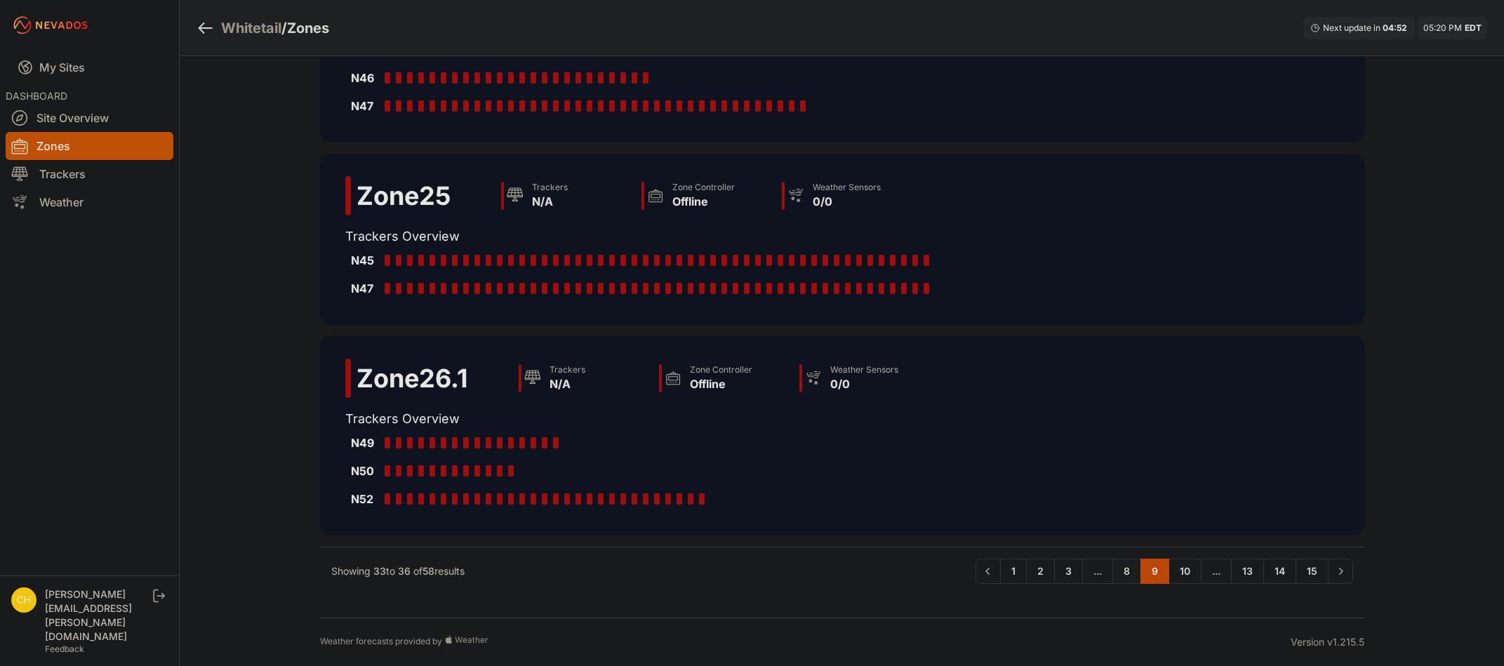
click at [1128, 578] on link "8" at bounding box center [1127, 571] width 29 height 25
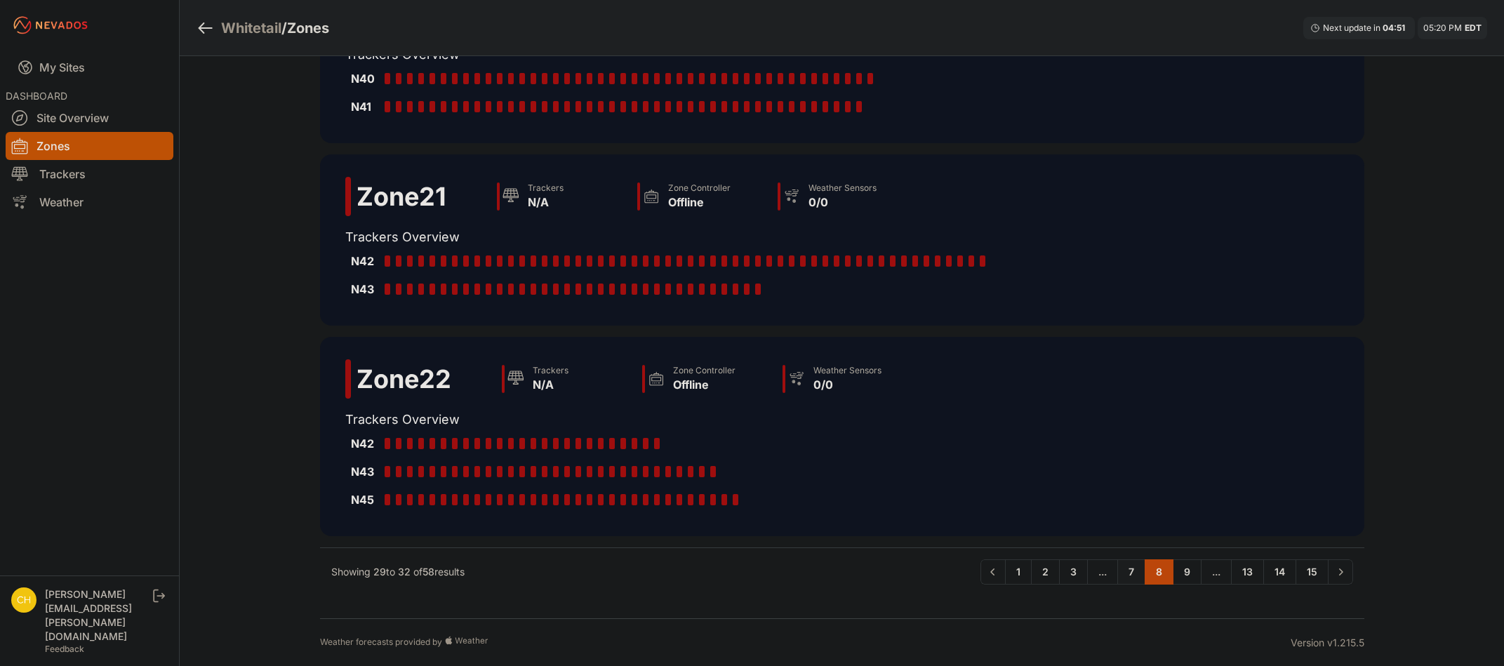
scroll to position [284, 0]
click at [1127, 578] on link "7" at bounding box center [1132, 571] width 28 height 25
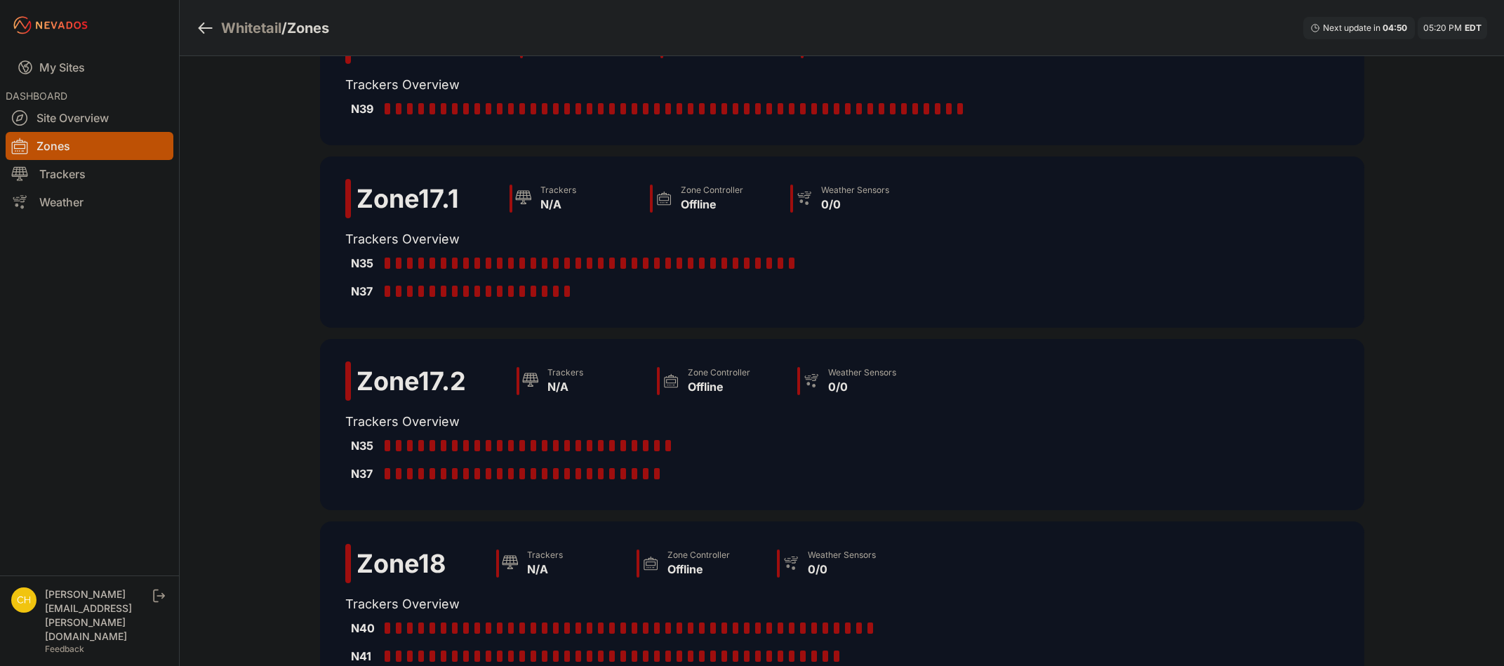
scroll to position [228, 0]
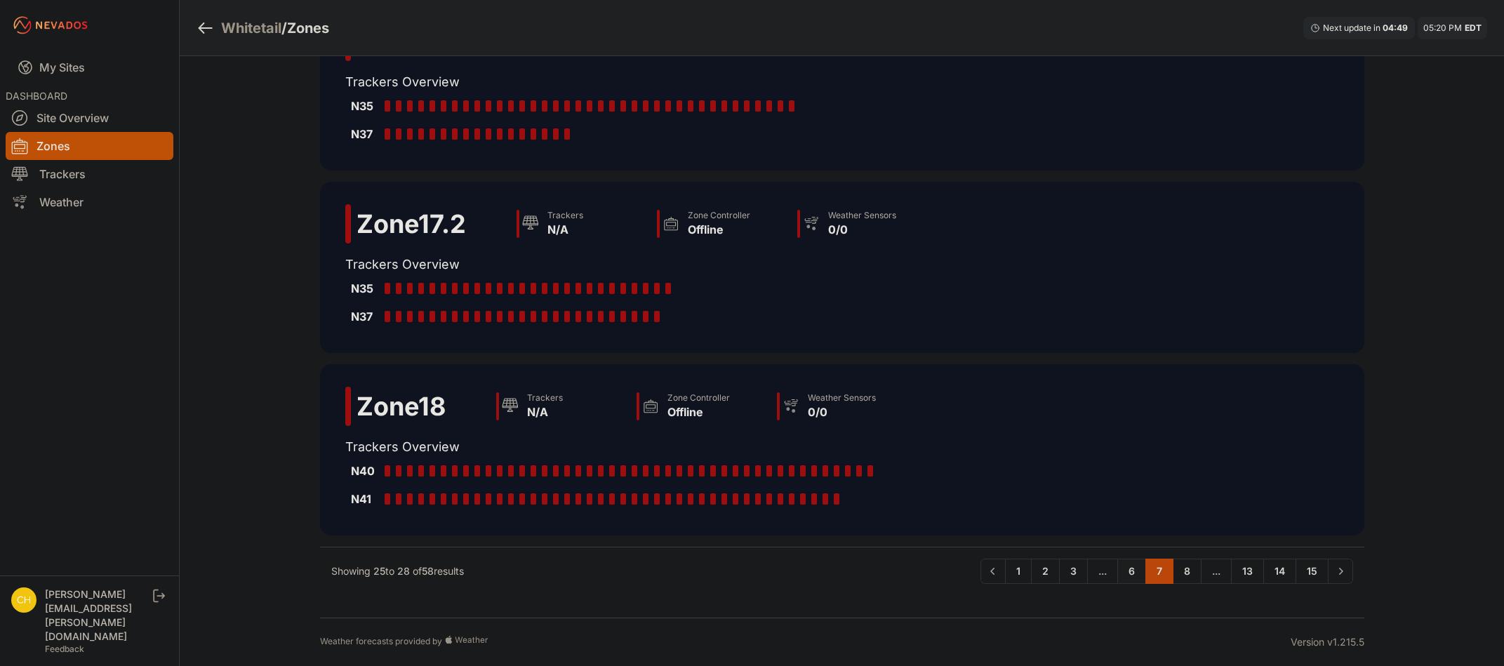
click at [1127, 577] on link "6" at bounding box center [1132, 571] width 29 height 25
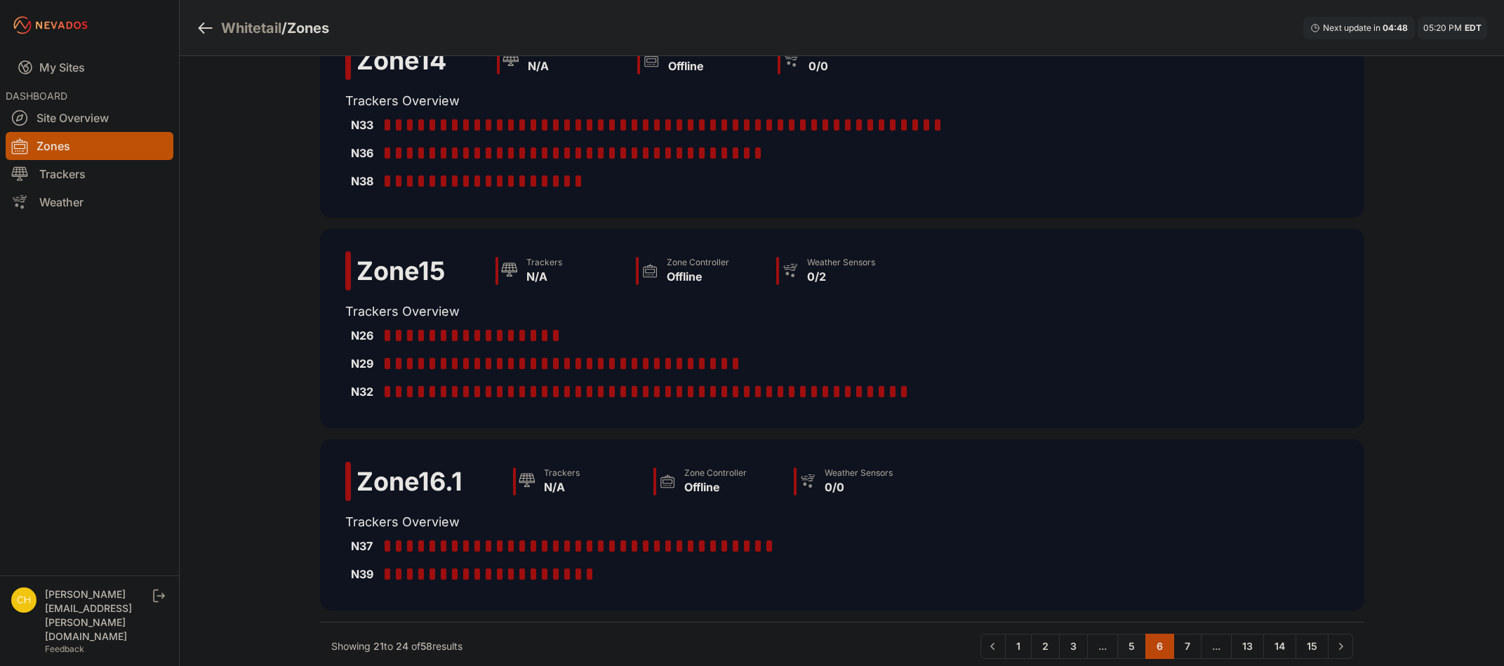
scroll to position [340, 0]
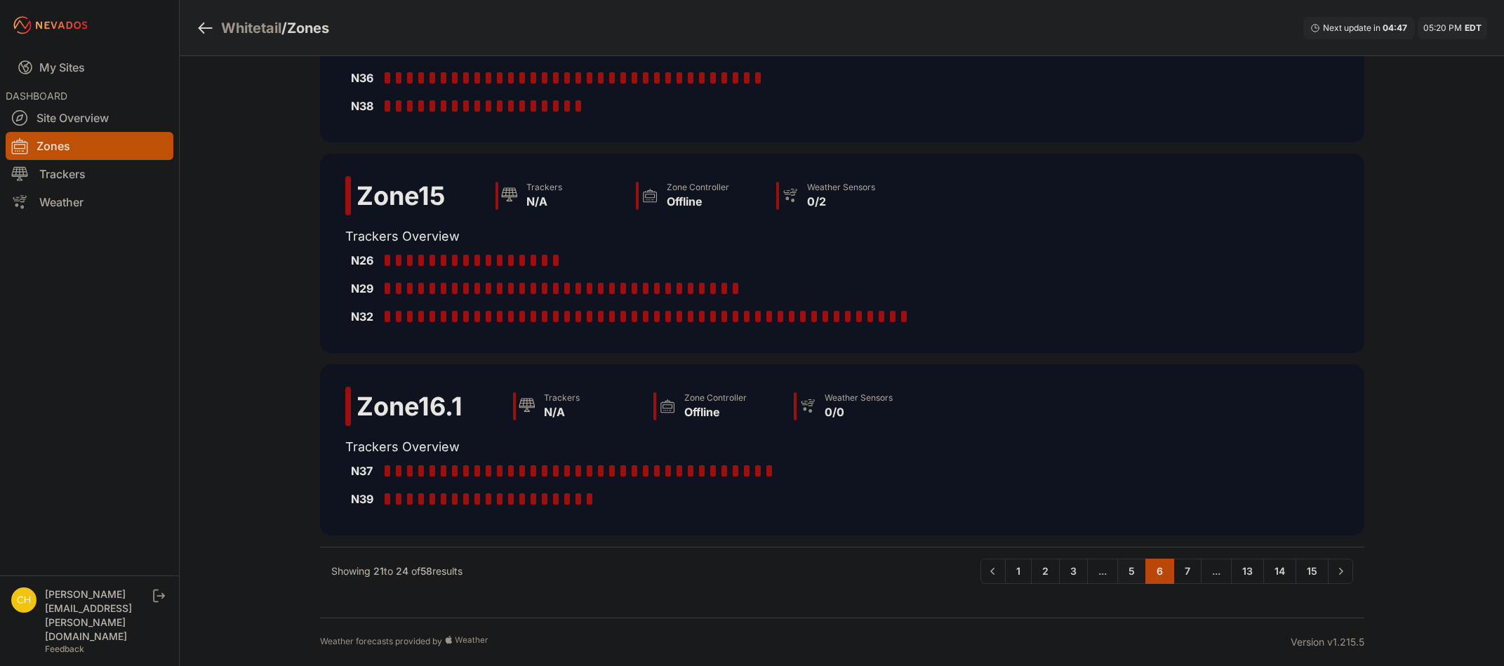
click at [1127, 576] on link "5" at bounding box center [1132, 571] width 29 height 25
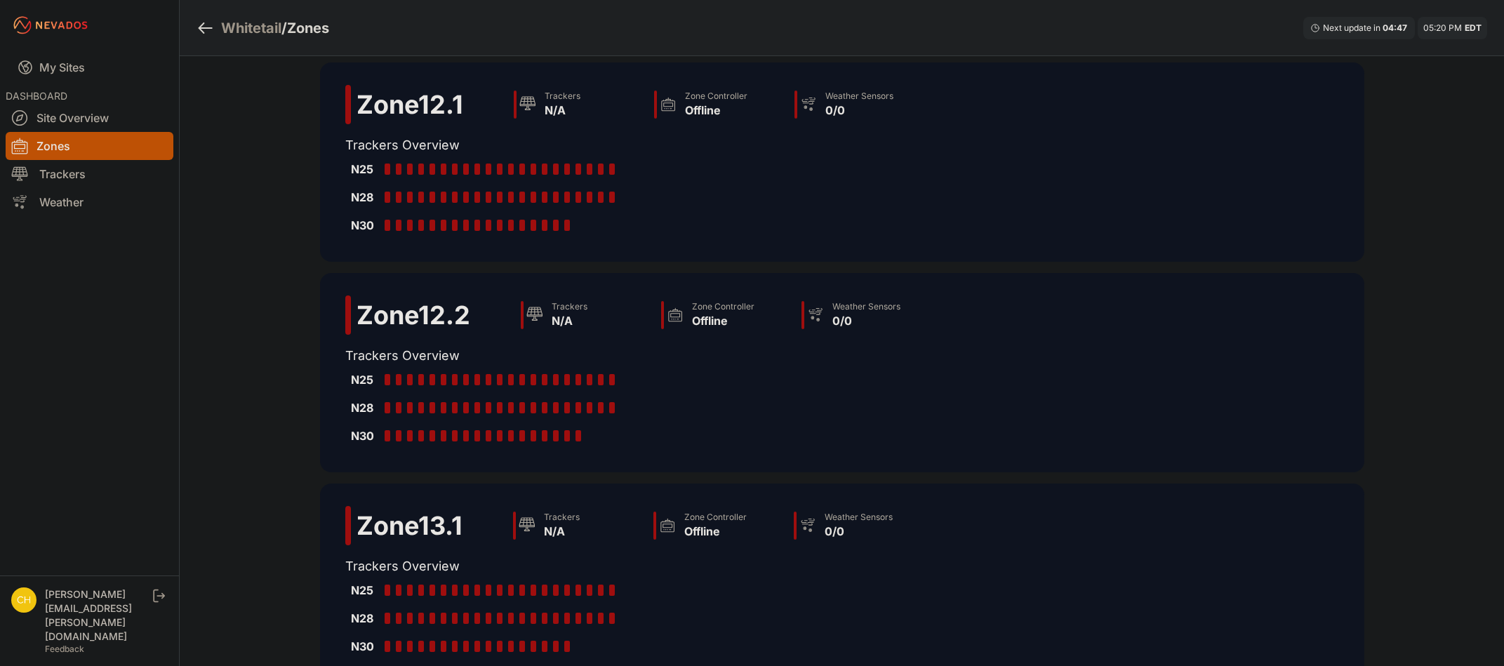
scroll to position [312, 0]
